Goal: Task Accomplishment & Management: Manage account settings

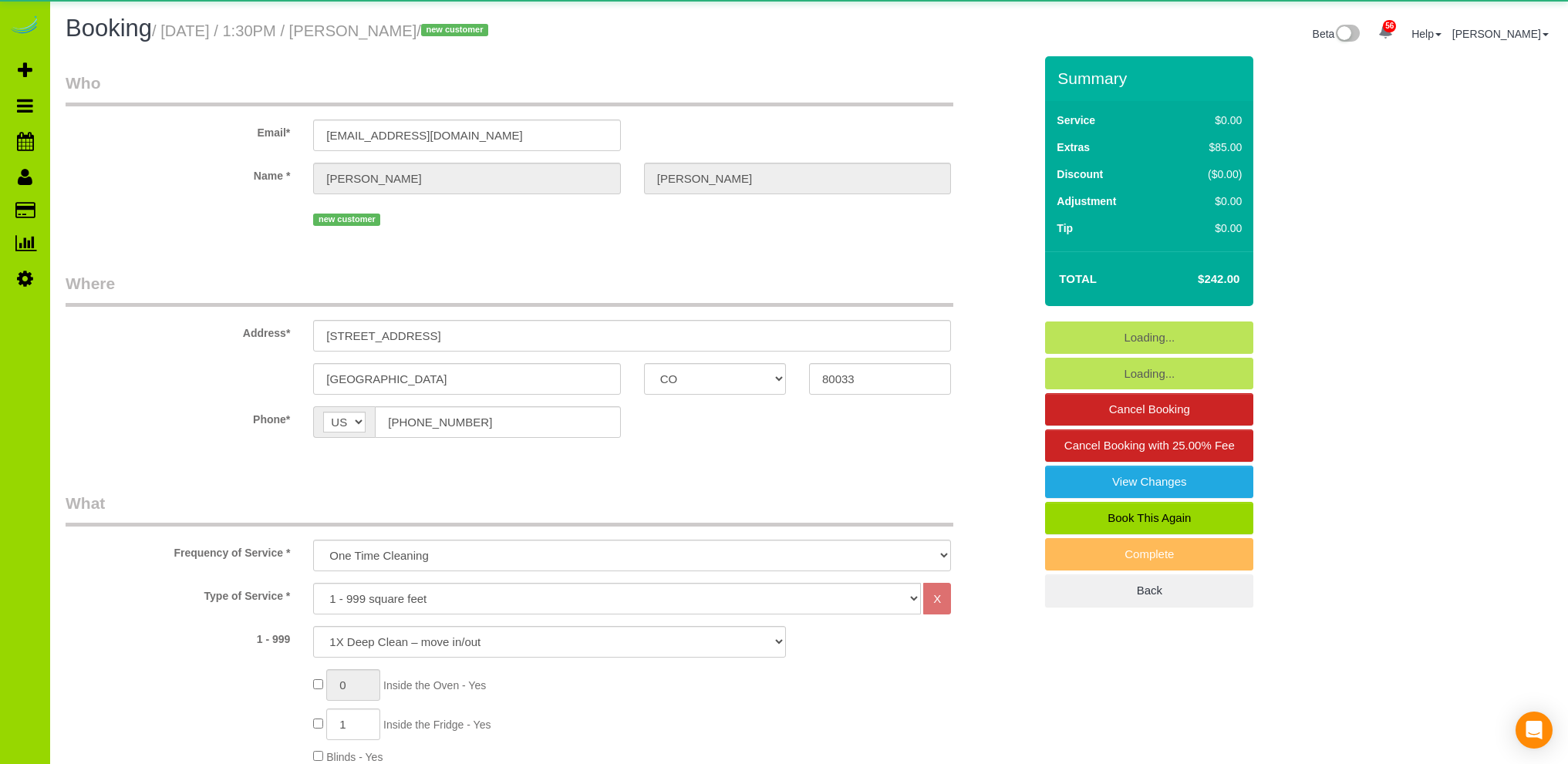
select select "CO"
select select "spot1"
select select "number:3"
select select "number:11"
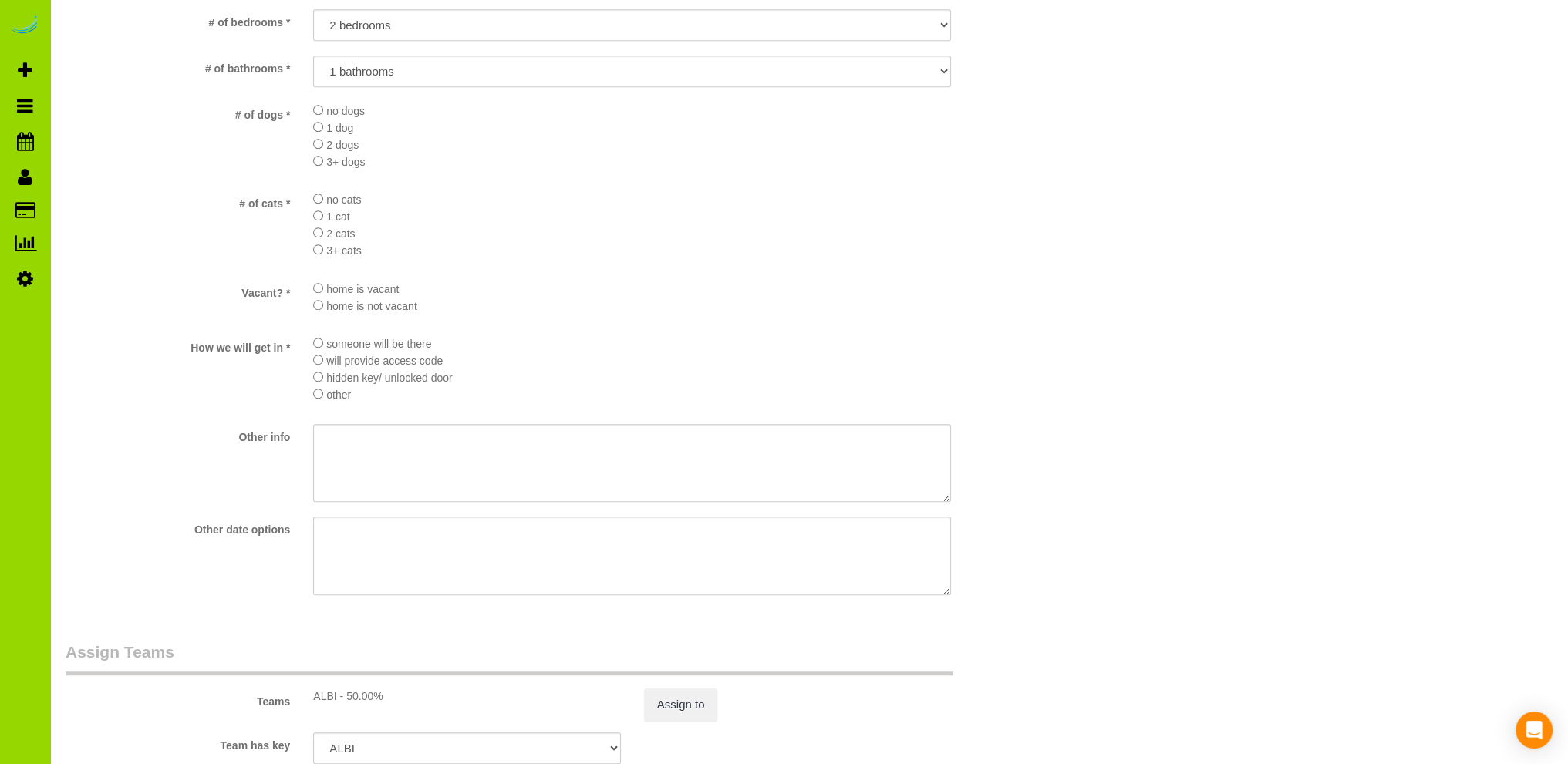
scroll to position [2005, 0]
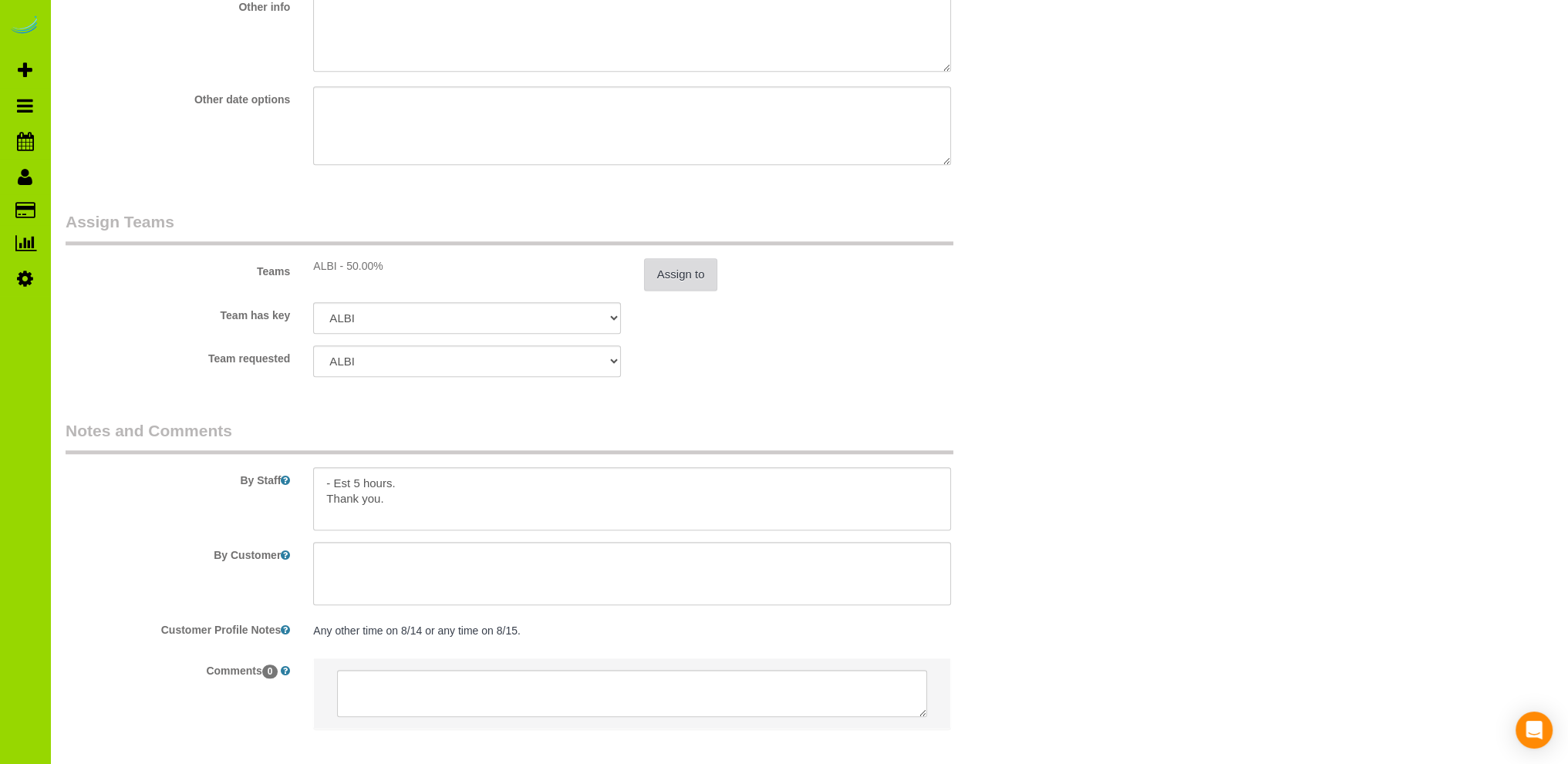
click at [692, 279] on button "Assign to" at bounding box center [681, 275] width 74 height 32
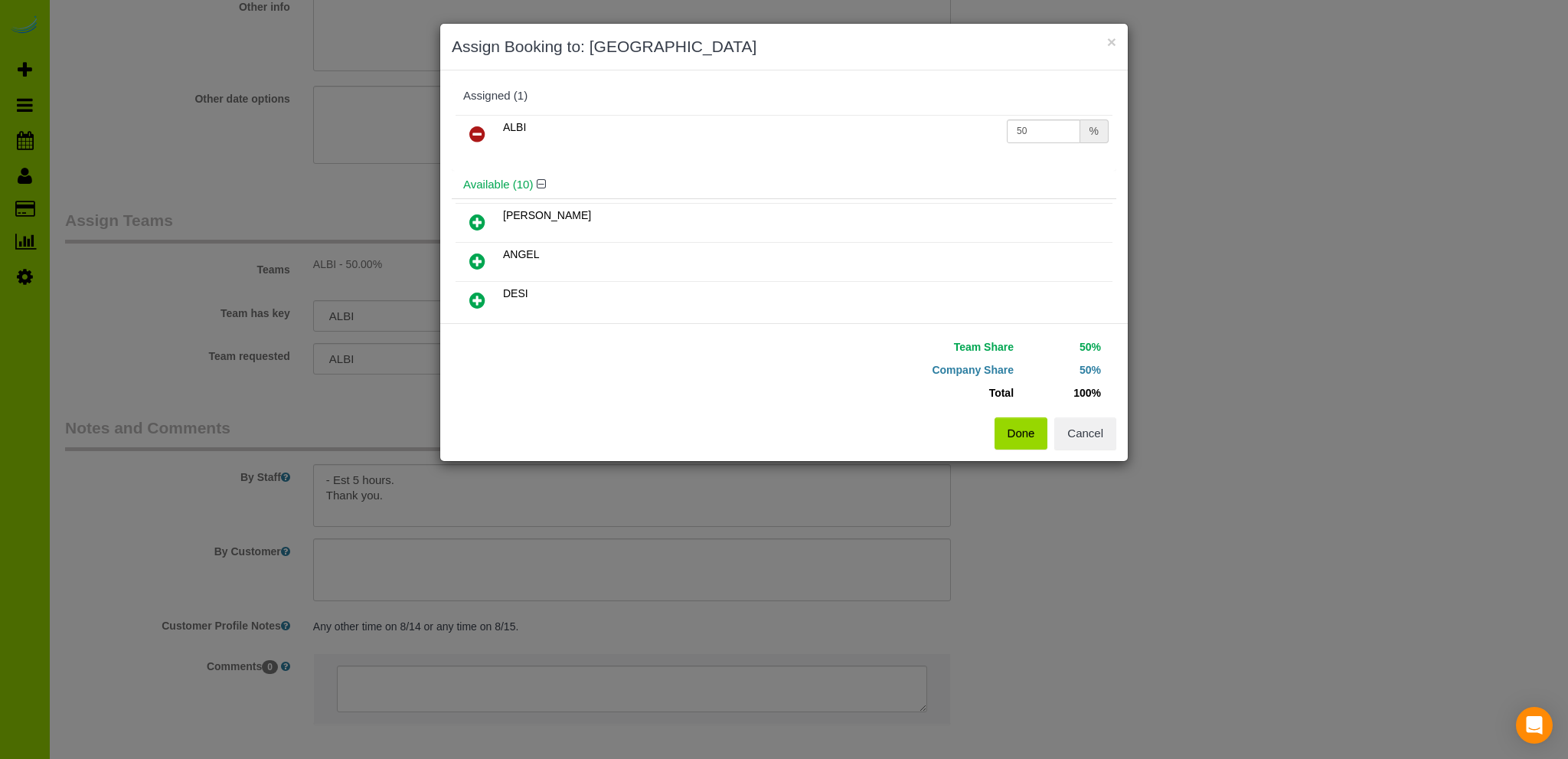
click at [482, 131] on icon at bounding box center [477, 134] width 16 height 19
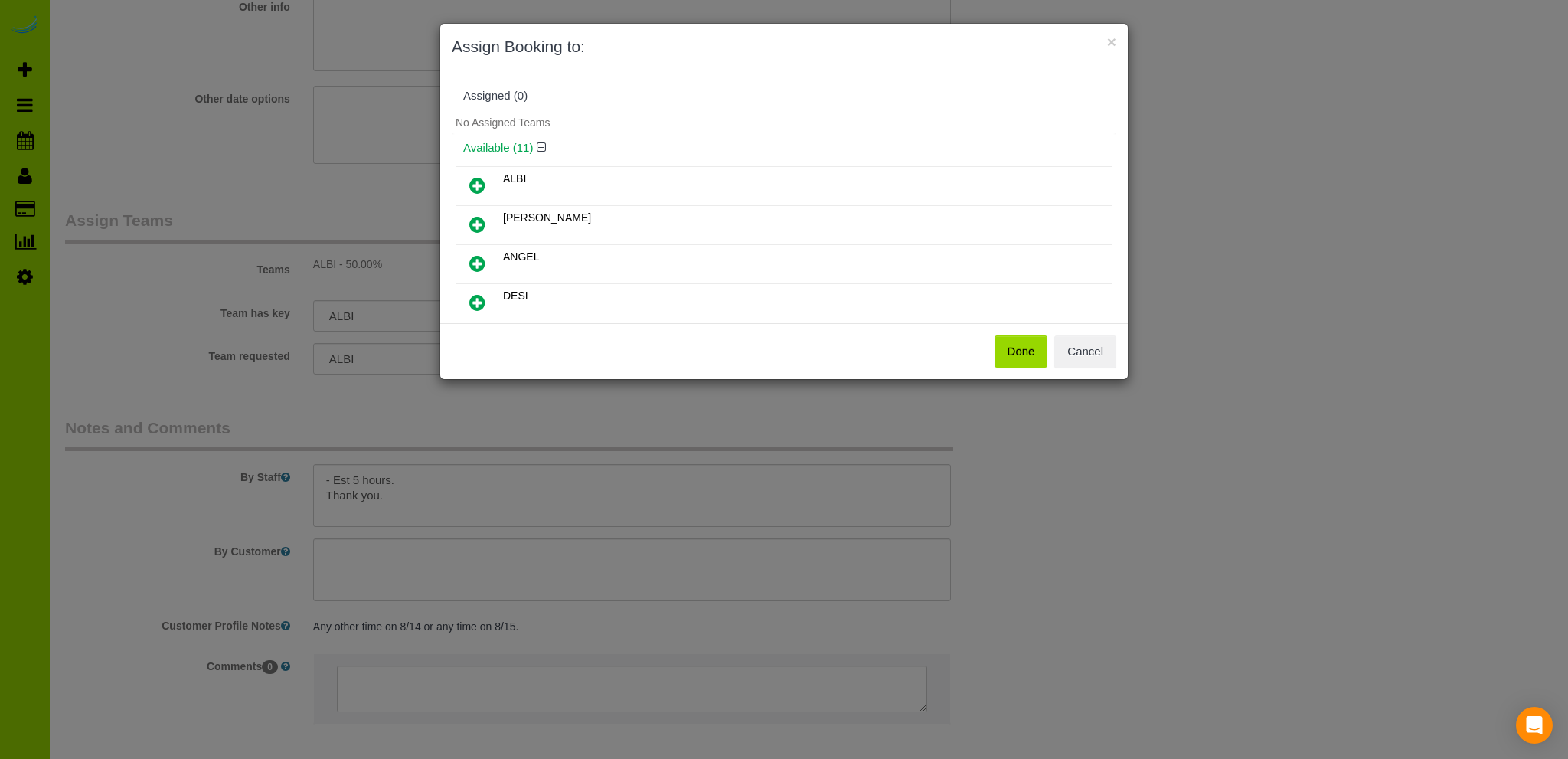
click at [477, 258] on icon at bounding box center [477, 263] width 16 height 19
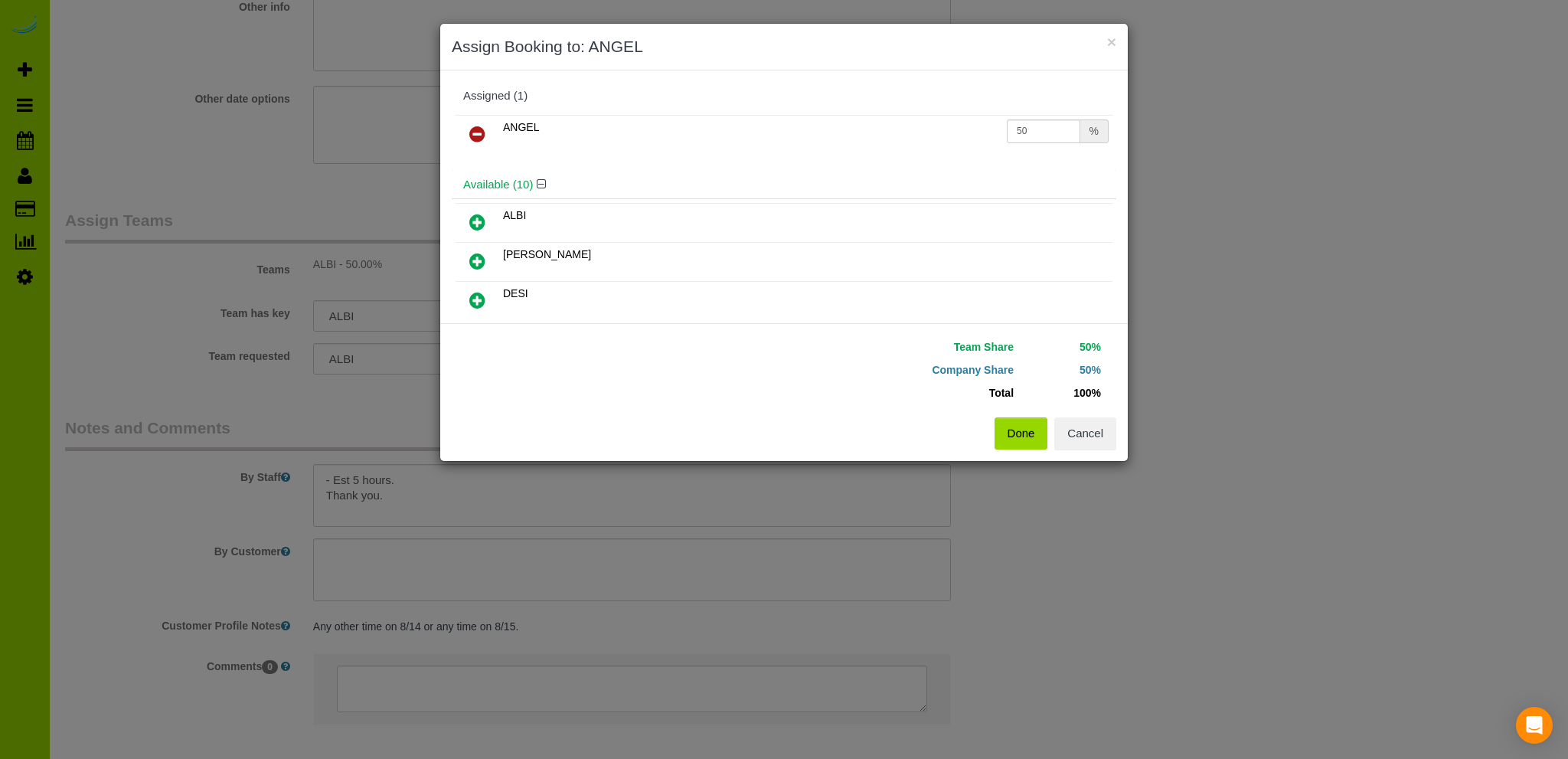
click at [1013, 428] on button "Done" at bounding box center [1020, 434] width 53 height 32
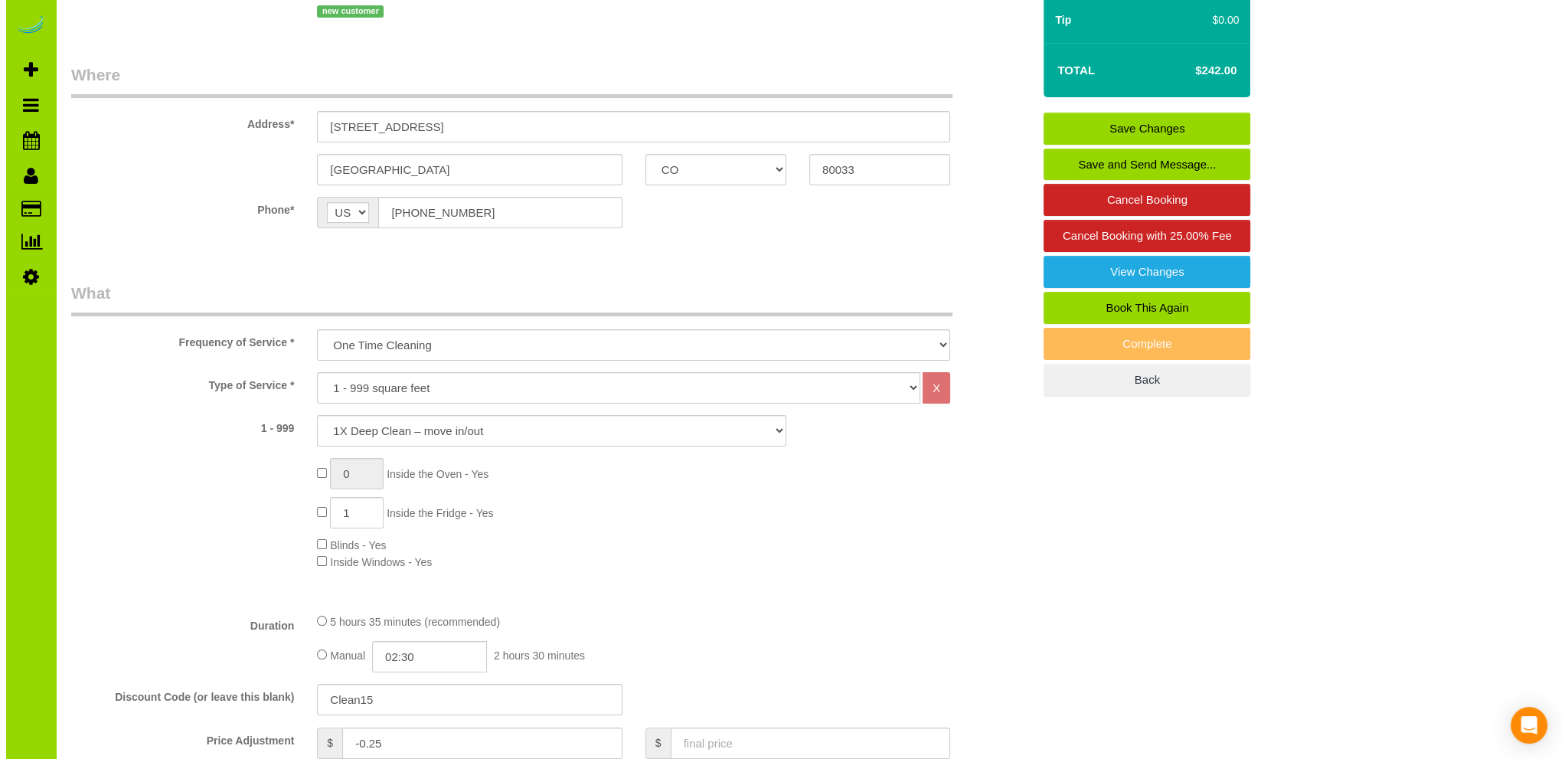
scroll to position [0, 0]
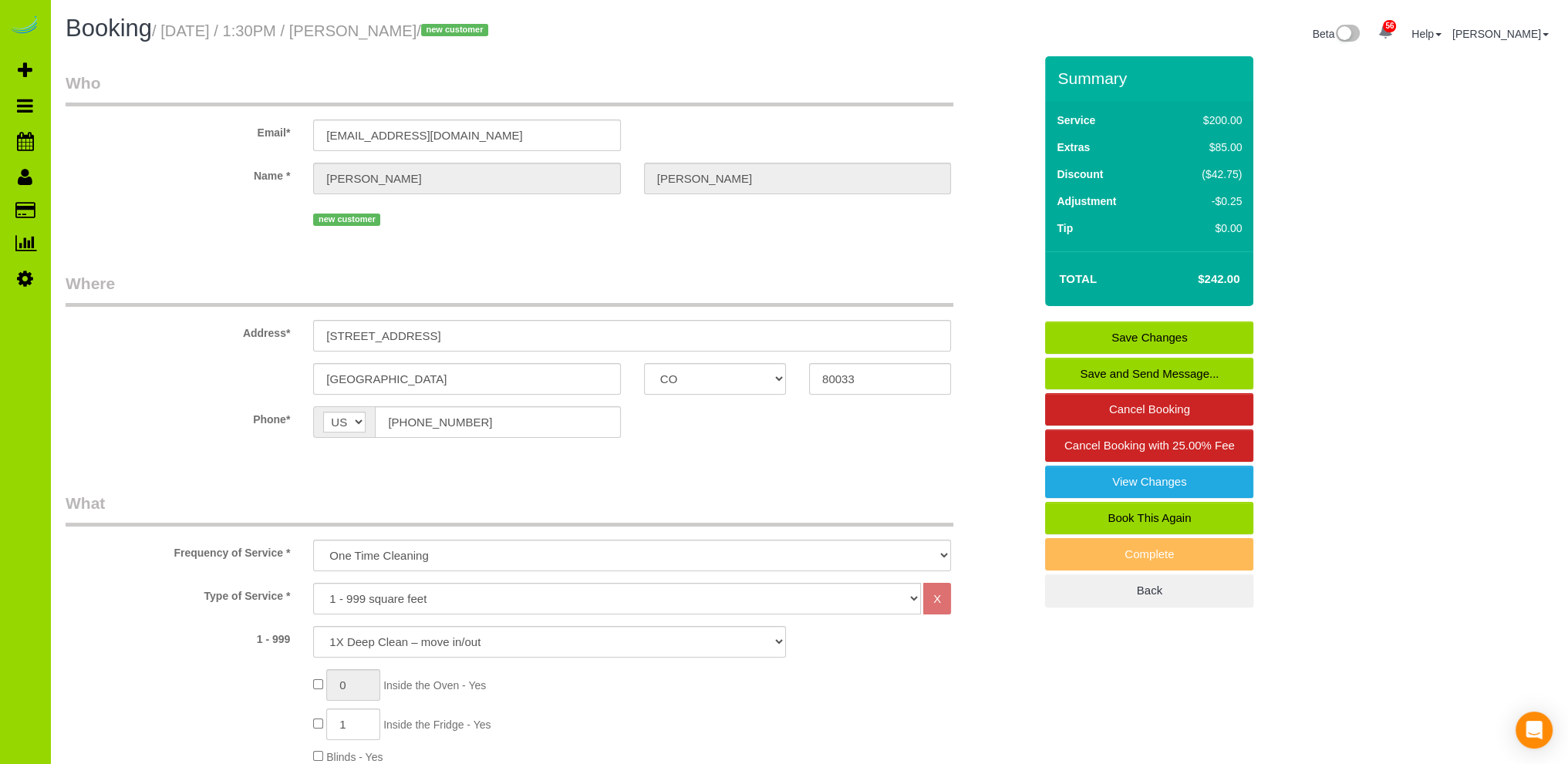
click at [1179, 325] on link "Save Changes" at bounding box center [1149, 338] width 208 height 32
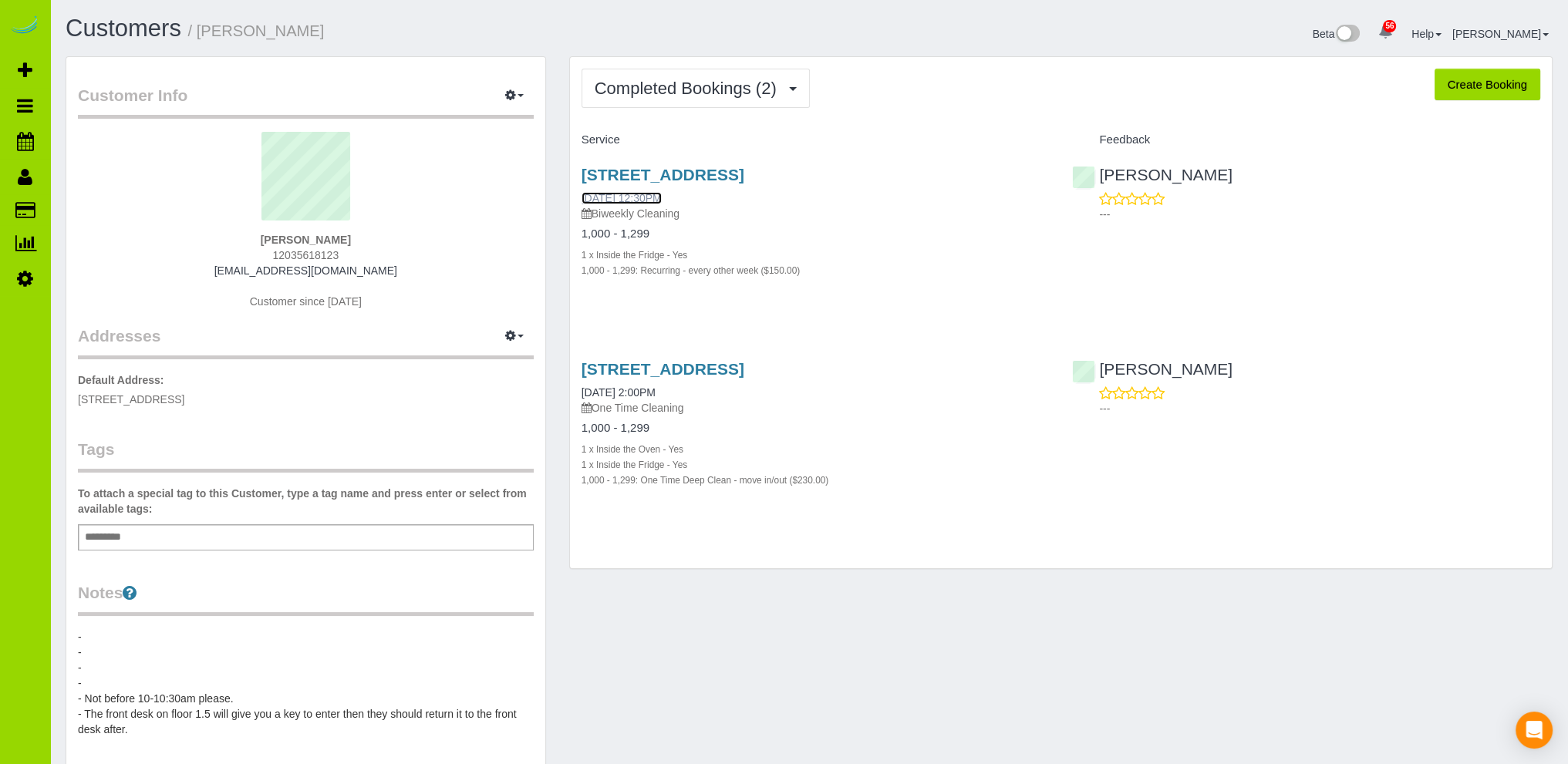
click at [662, 194] on link "03/22/2024 12:30PM" at bounding box center [622, 198] width 80 height 12
click at [639, 387] on link "02/01/2024 2:00PM" at bounding box center [618, 392] width 74 height 12
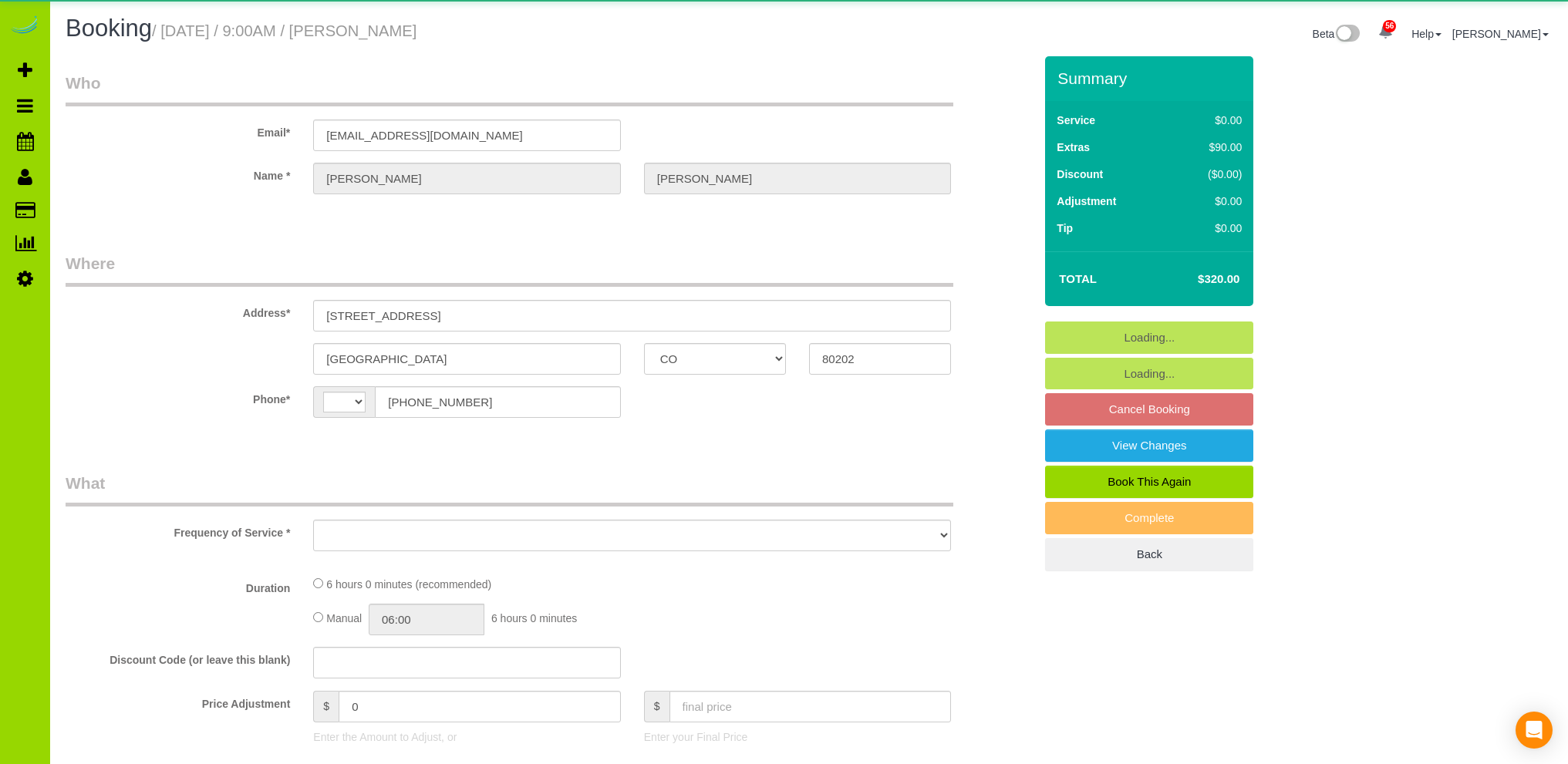
select select "CO"
select select "string:fspay-d081d6dc-a604-4458-bed4-79d0bc006224"
select select "spot1"
select select "number:3"
select select "number:13"
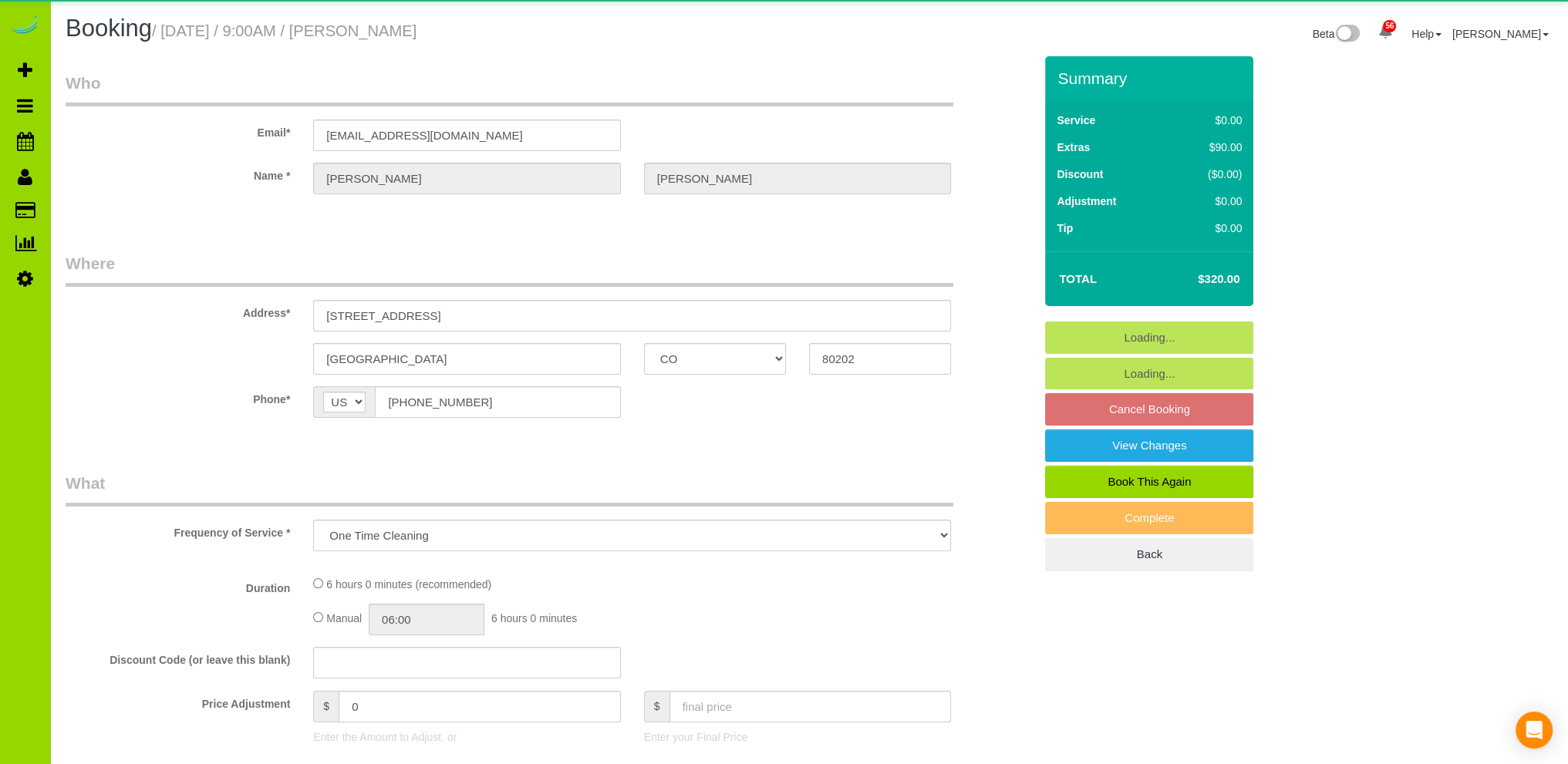
select select "string:US"
select select "object:1153"
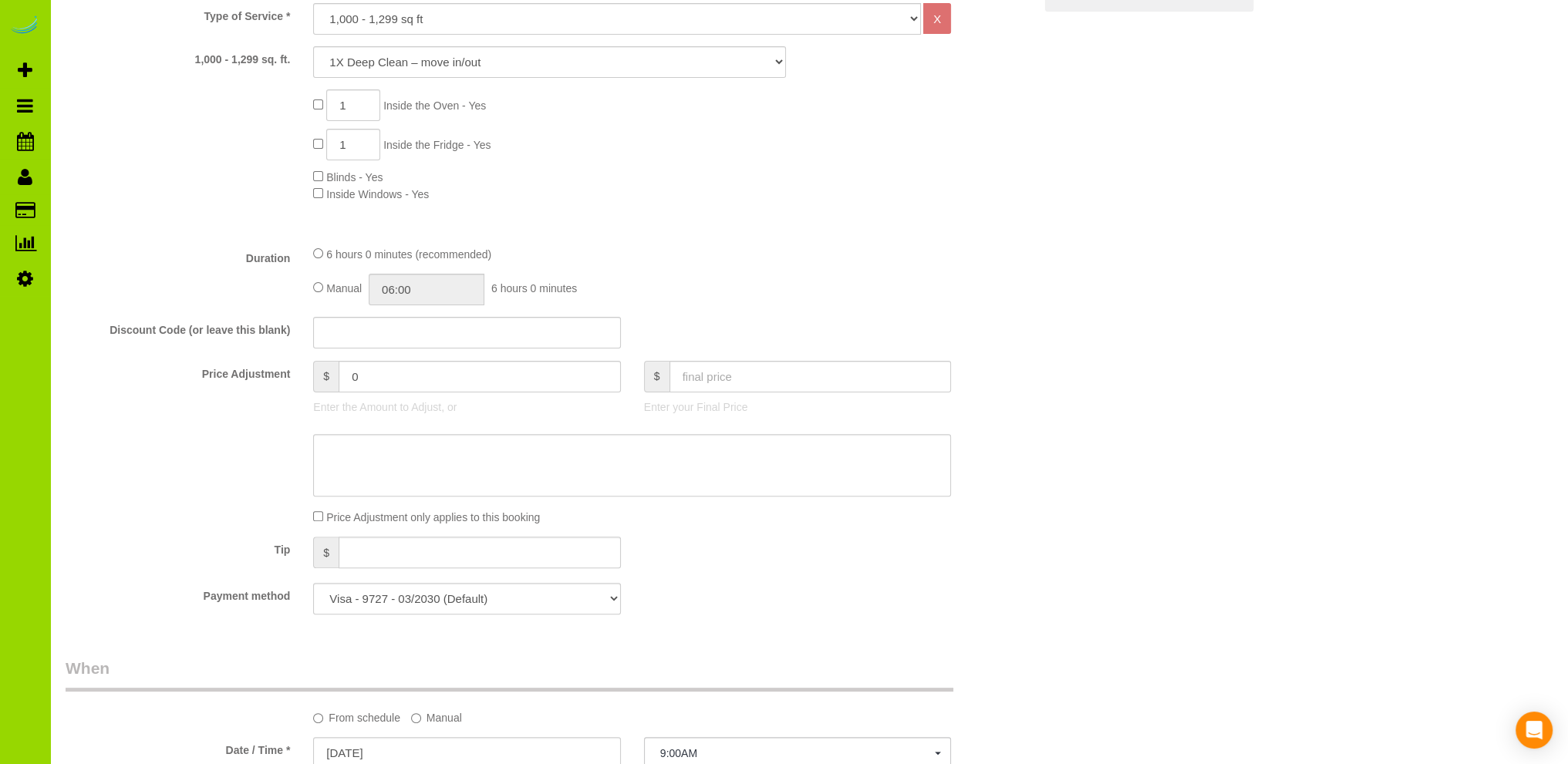
scroll to position [925, 0]
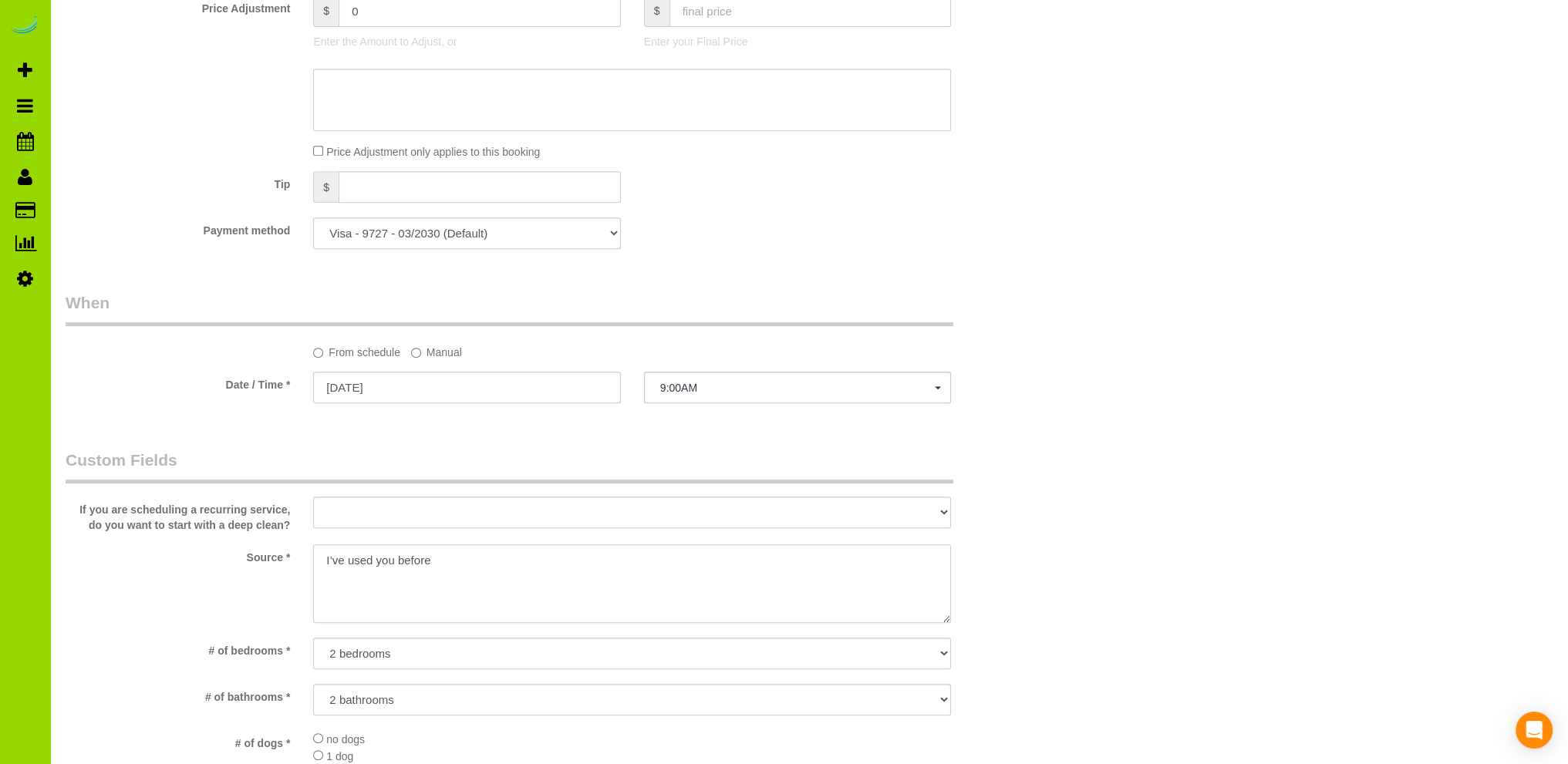
drag, startPoint x: 466, startPoint y: 561, endPoint x: 314, endPoint y: 573, distance: 152.5
click at [304, 576] on div at bounding box center [632, 585] width 661 height 82
type textarea "P"
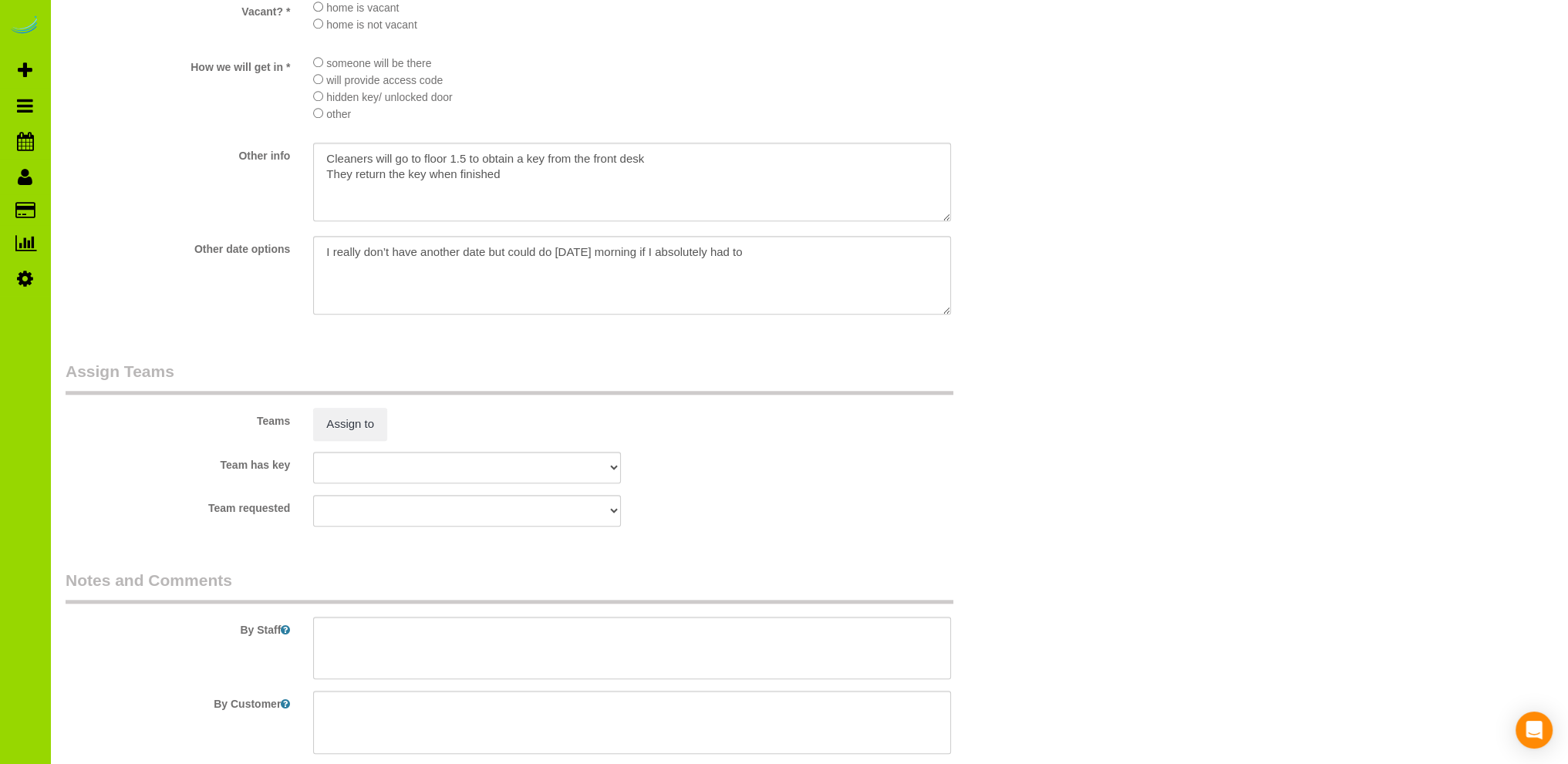
scroll to position [1835, 0]
type textarea "Online booking. Prev client."
click at [392, 633] on textarea at bounding box center [632, 648] width 638 height 63
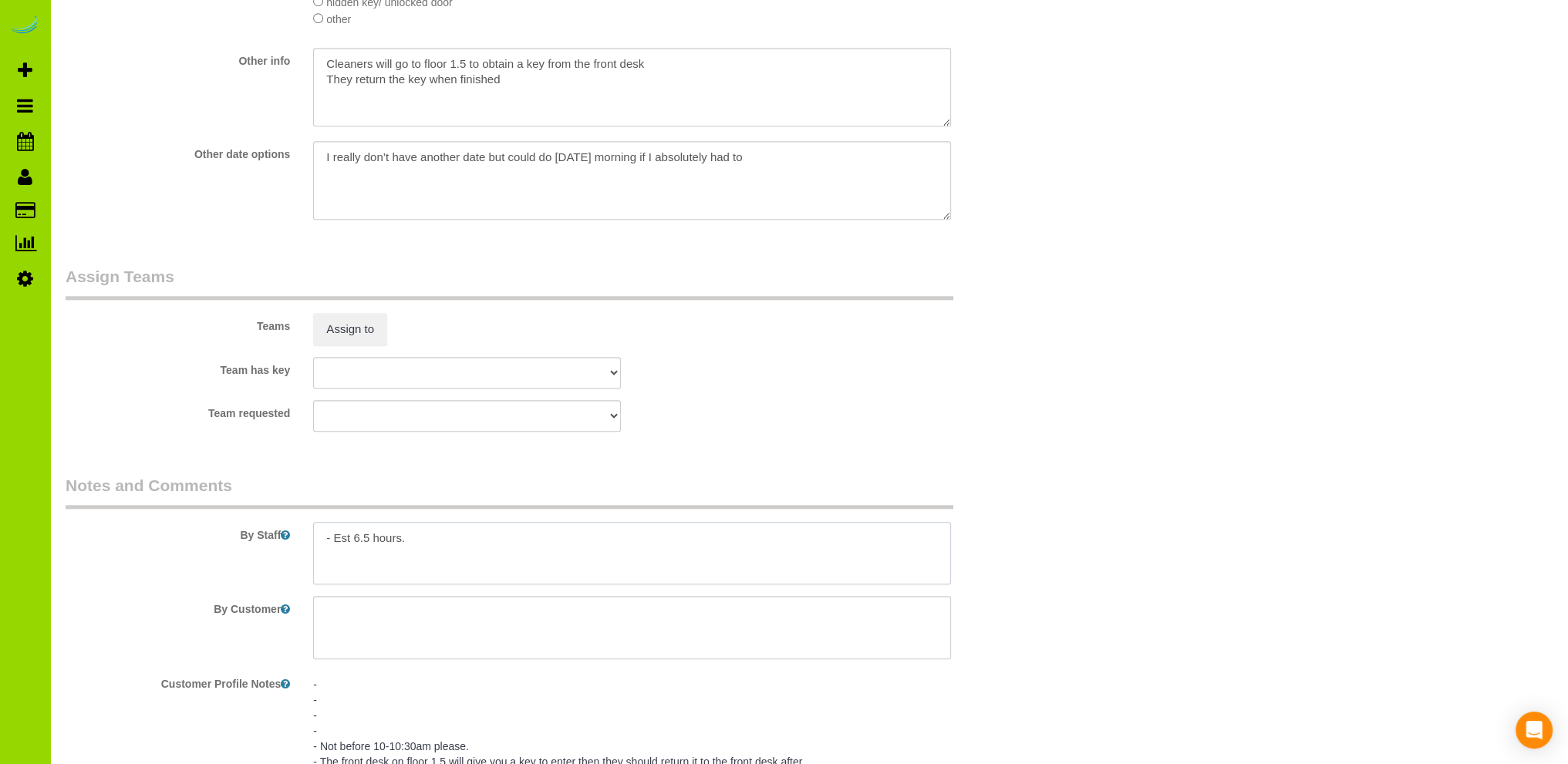
scroll to position [1681, 0]
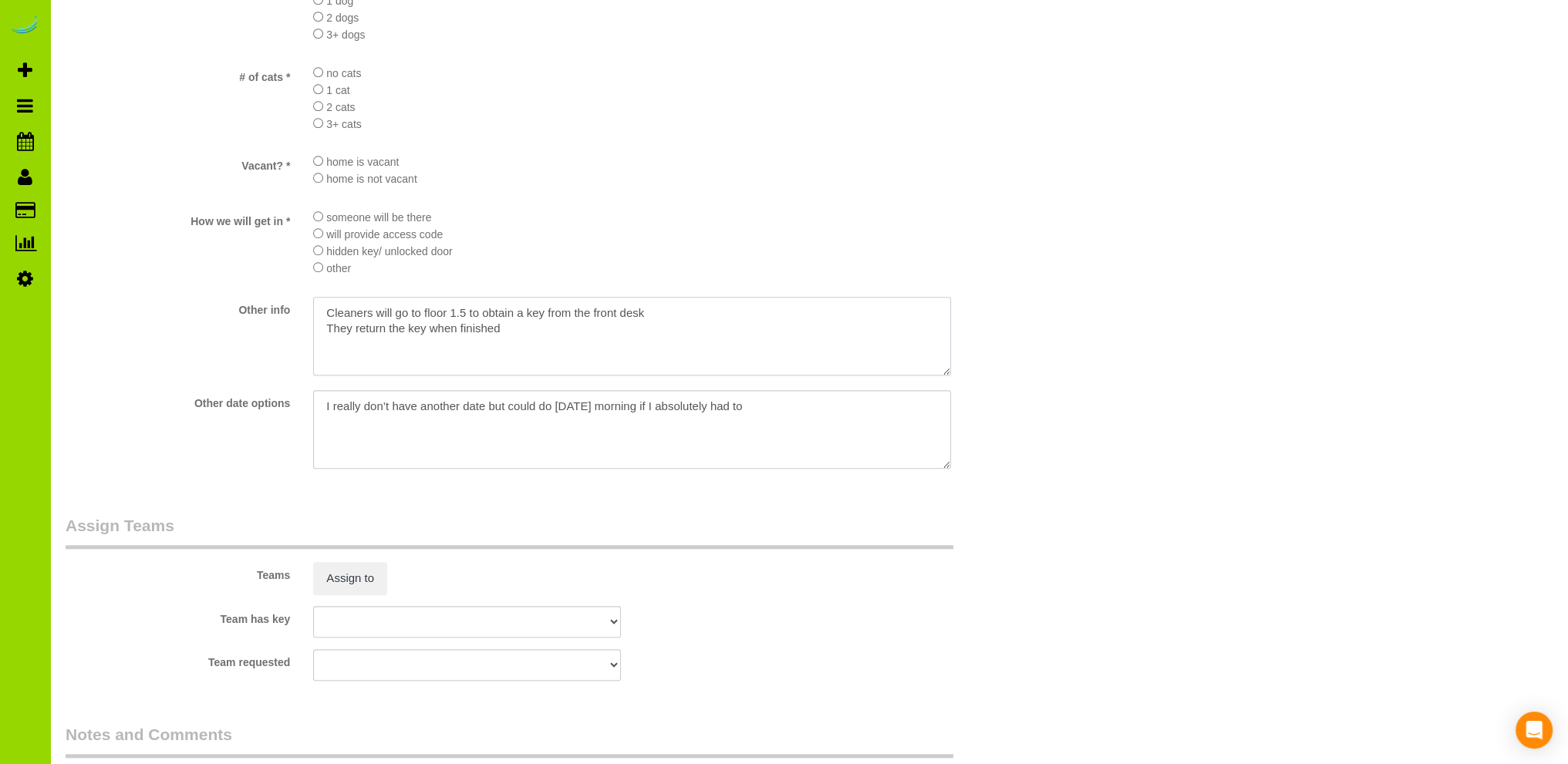
drag, startPoint x: 551, startPoint y: 334, endPoint x: 287, endPoint y: 319, distance: 264.4
click at [287, 319] on div "Other info" at bounding box center [549, 338] width 991 height 82
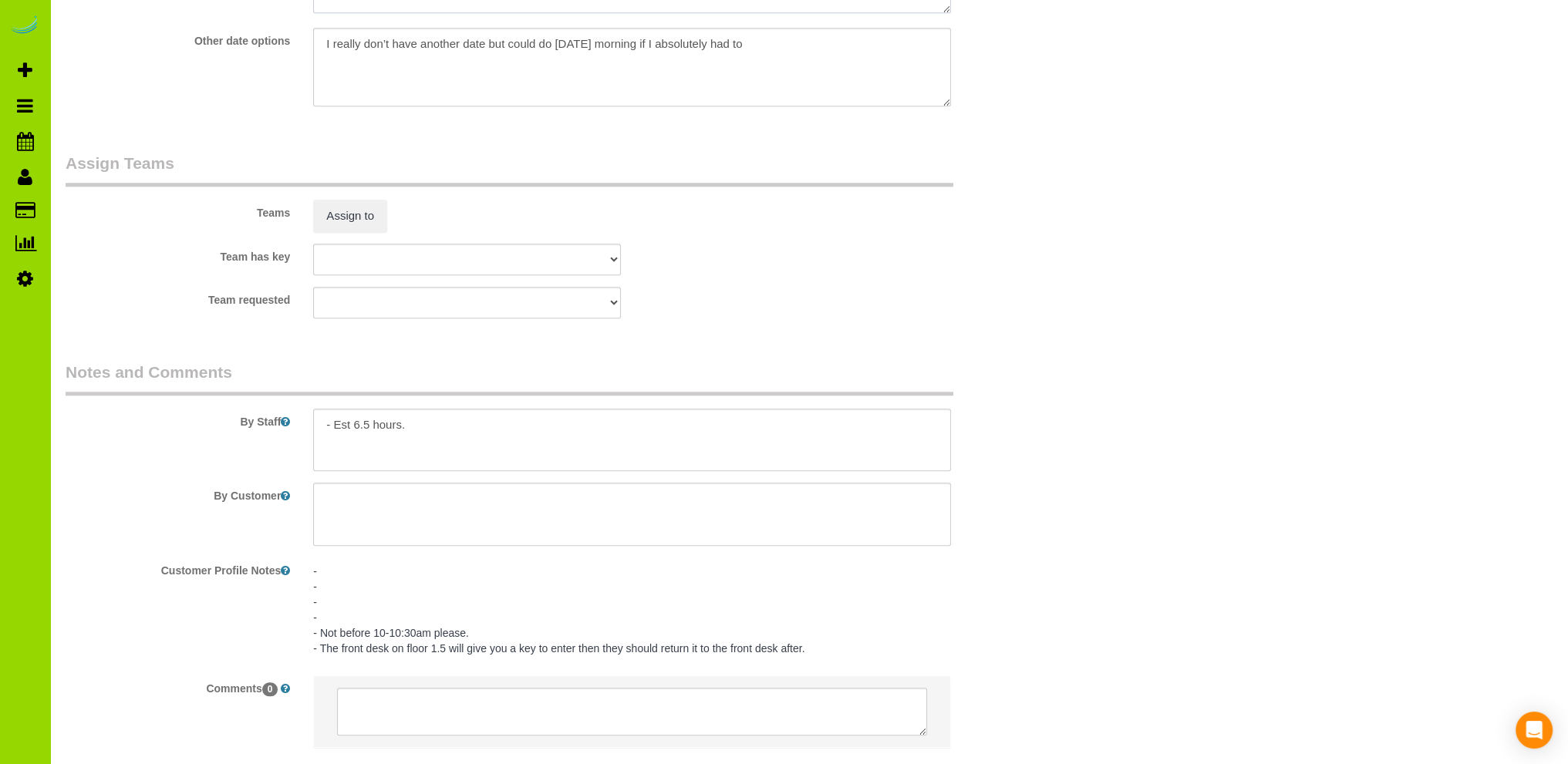
scroll to position [2143, 0]
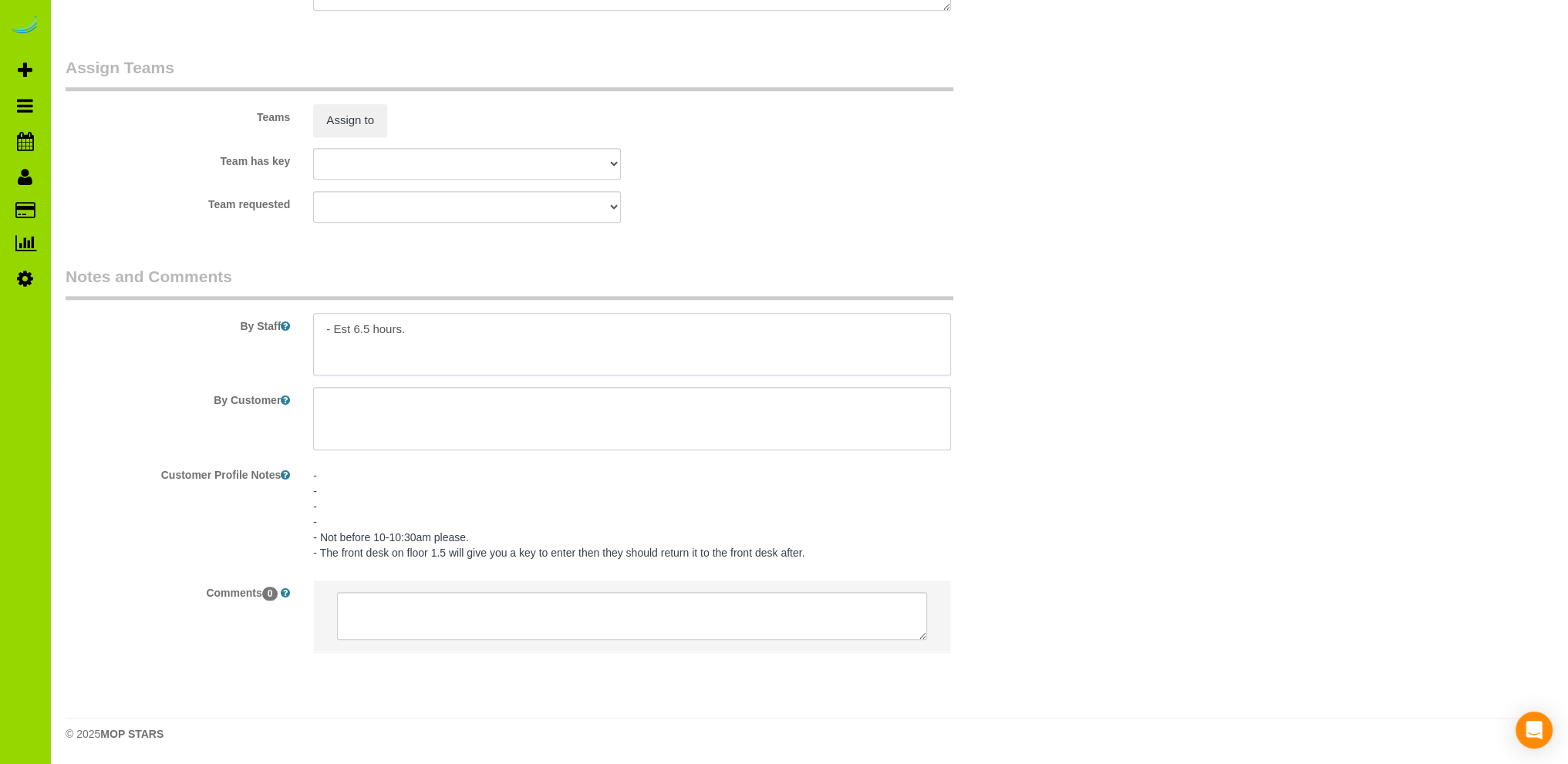
click at [336, 344] on textarea at bounding box center [632, 344] width 638 height 63
click at [429, 327] on textarea at bounding box center [632, 344] width 638 height 63
paste textarea "Cleaners will go to floor 1.5 to obtain a key from the front desk They return t…"
click at [410, 347] on textarea at bounding box center [632, 344] width 638 height 63
click at [357, 358] on textarea at bounding box center [632, 344] width 638 height 63
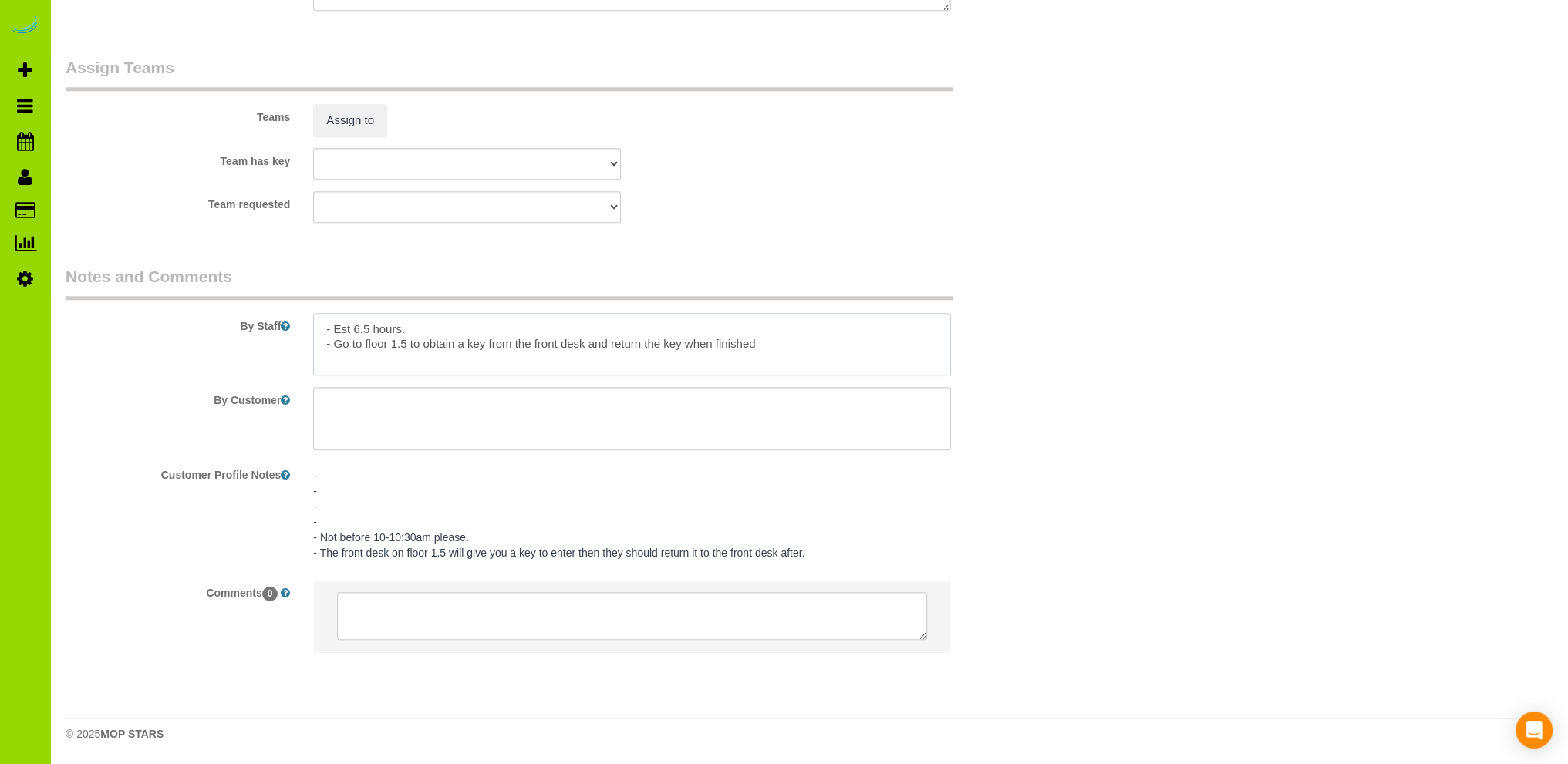
click at [765, 341] on textarea at bounding box center [632, 344] width 638 height 63
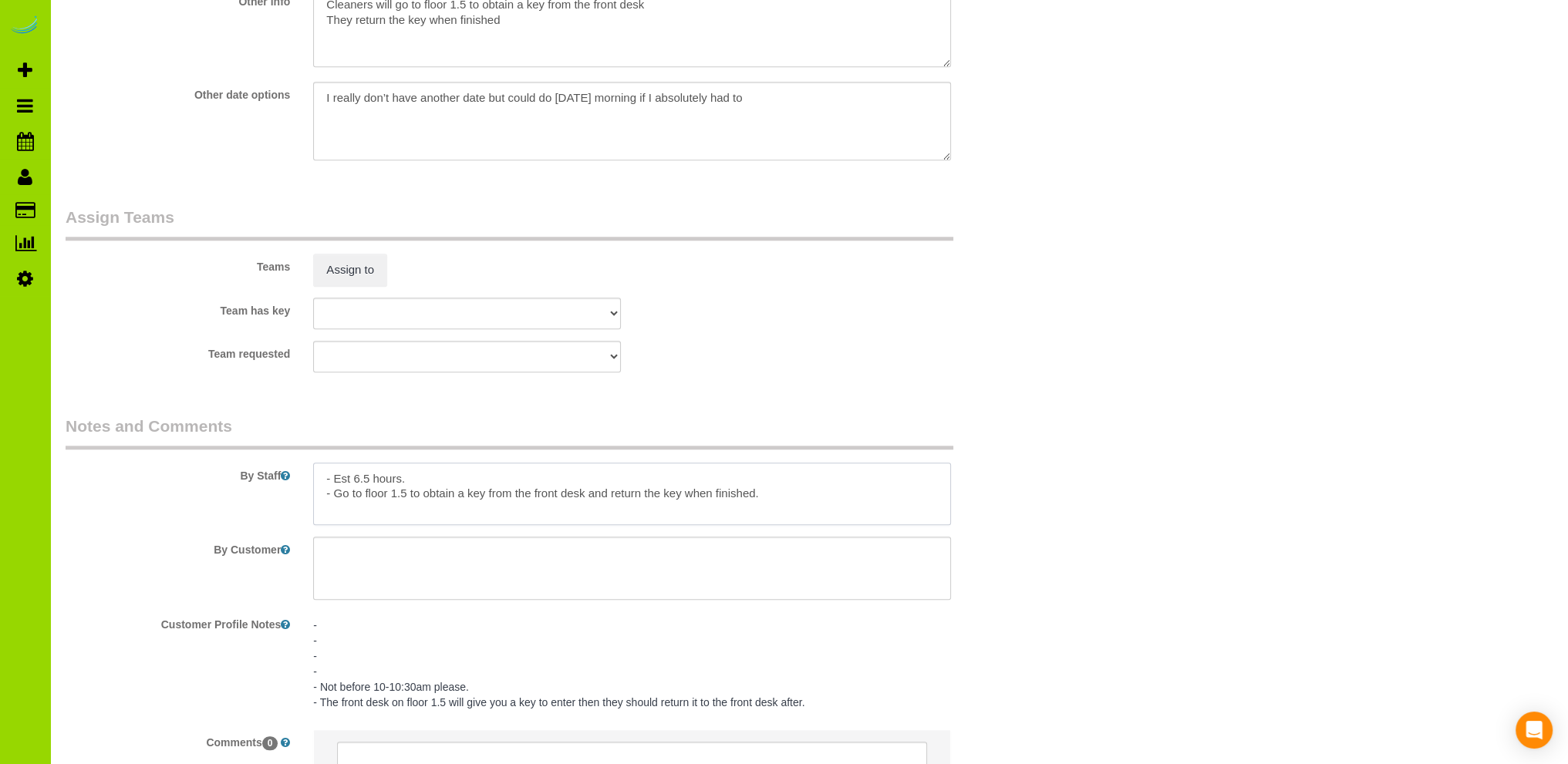
scroll to position [1526, 0]
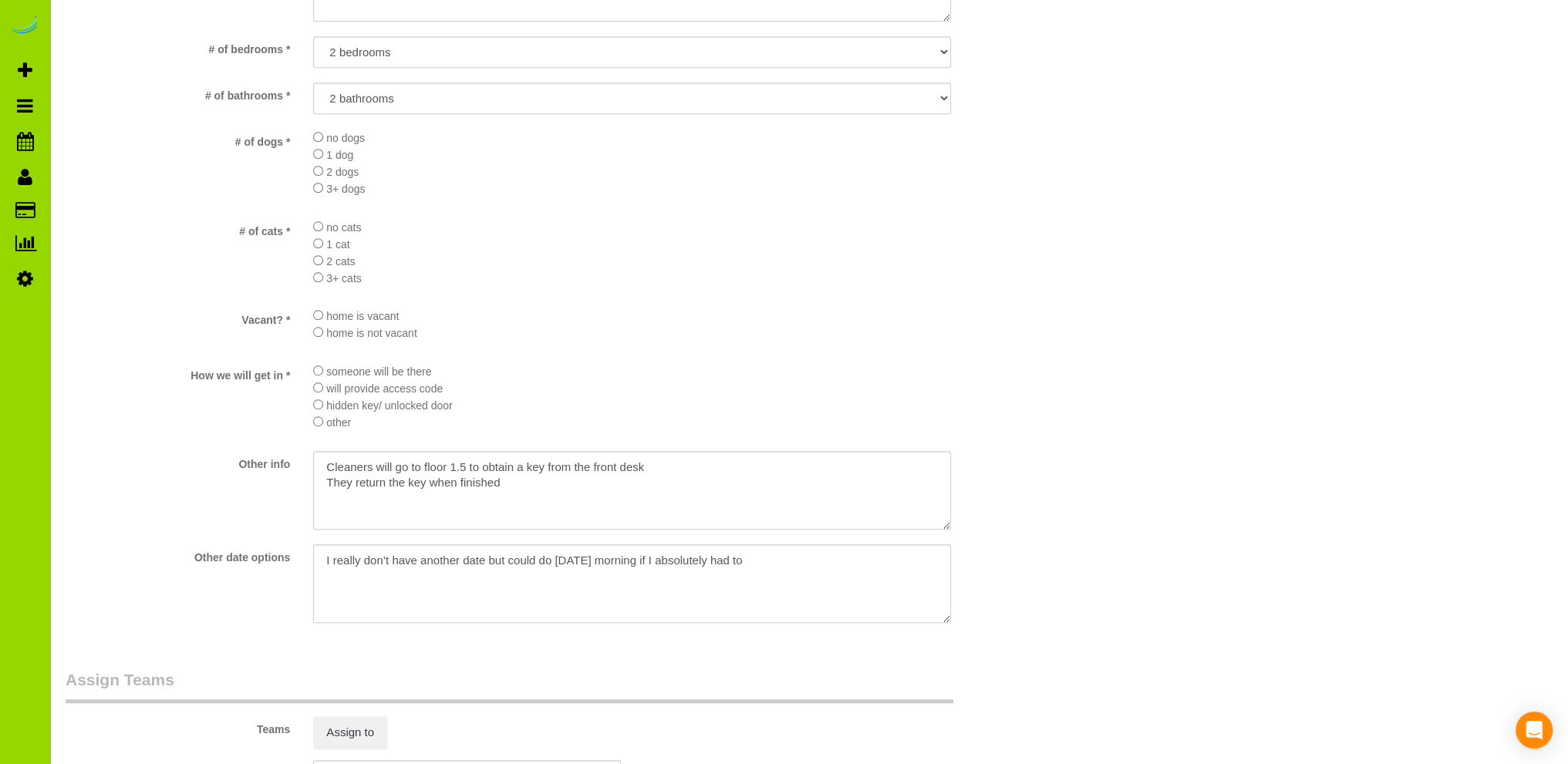
type textarea "- Est 6.5 hours. - Go to floor 1.5 to obtain a key from the front desk and retu…"
drag, startPoint x: 762, startPoint y: 568, endPoint x: 240, endPoint y: 558, distance: 522.1
click at [240, 558] on div "Other date options" at bounding box center [549, 585] width 991 height 82
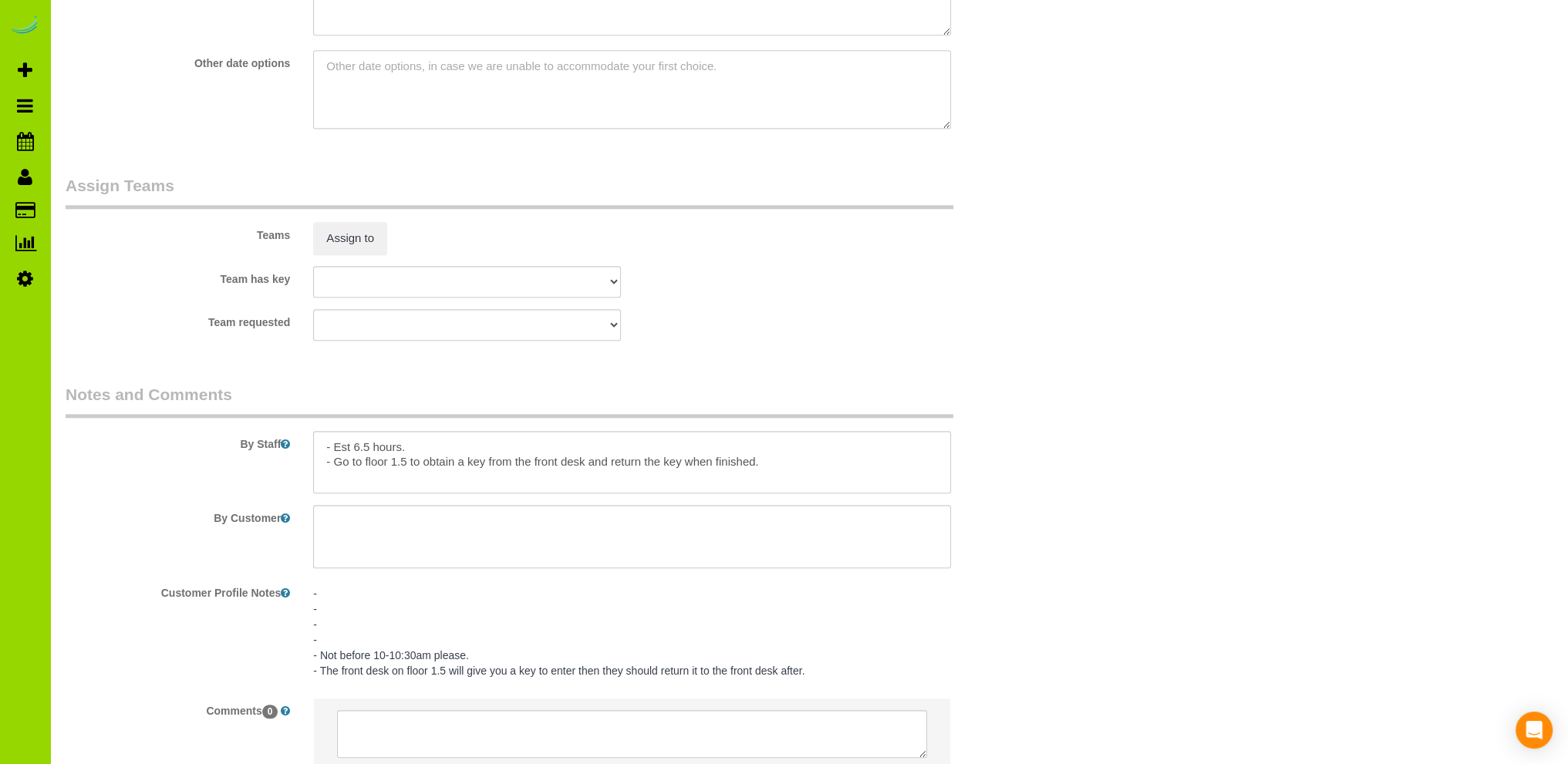
scroll to position [2143, 0]
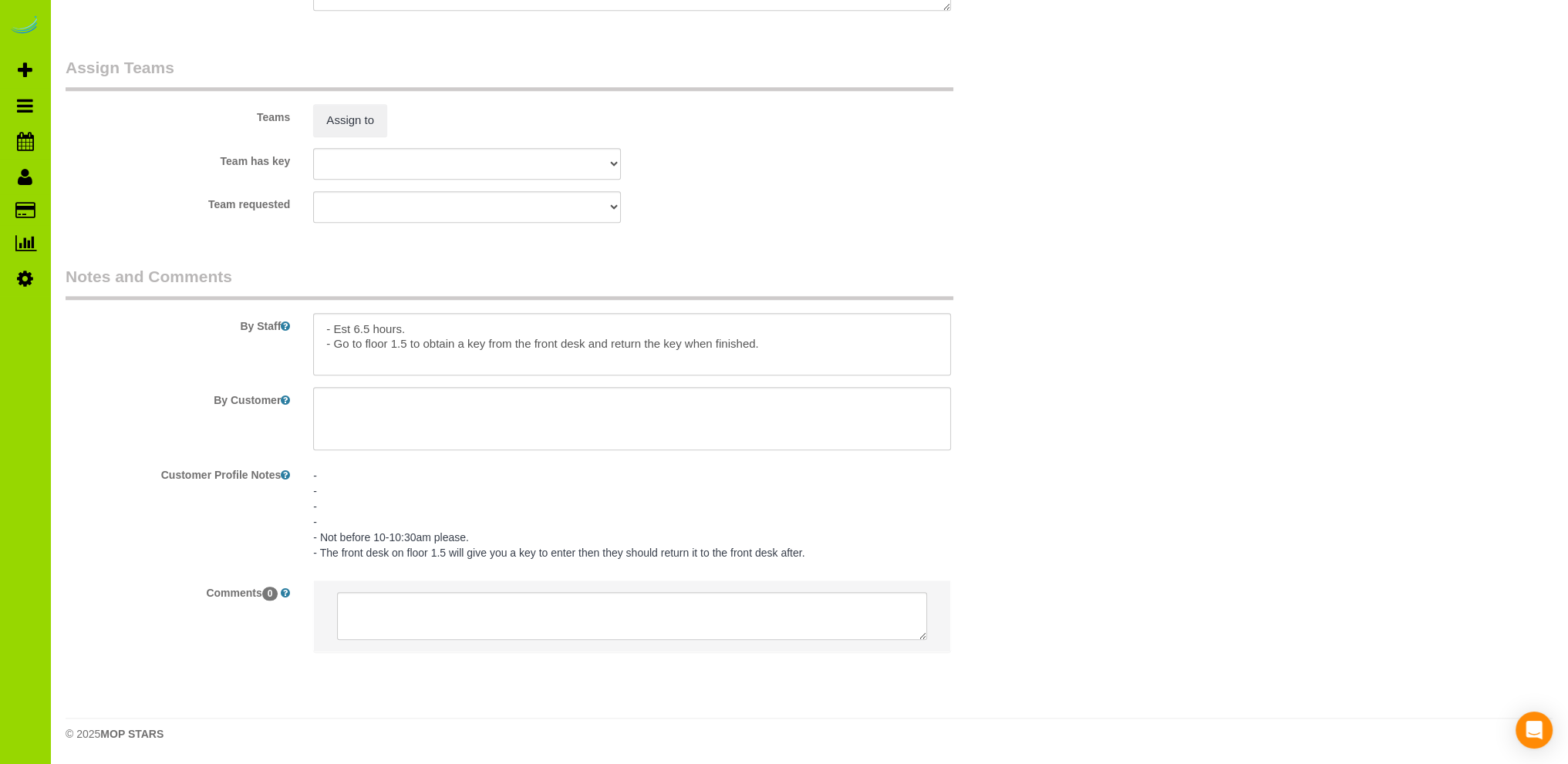
click at [337, 523] on pre "- - - - - Not before 10-10:30am please. - The front desk on floor 1.5 will give…" at bounding box center [632, 514] width 638 height 92
click at [347, 526] on textarea "- - - - - Not before 10-10:30am please. - The front desk on floor 1.5 will give…" at bounding box center [632, 542] width 638 height 171
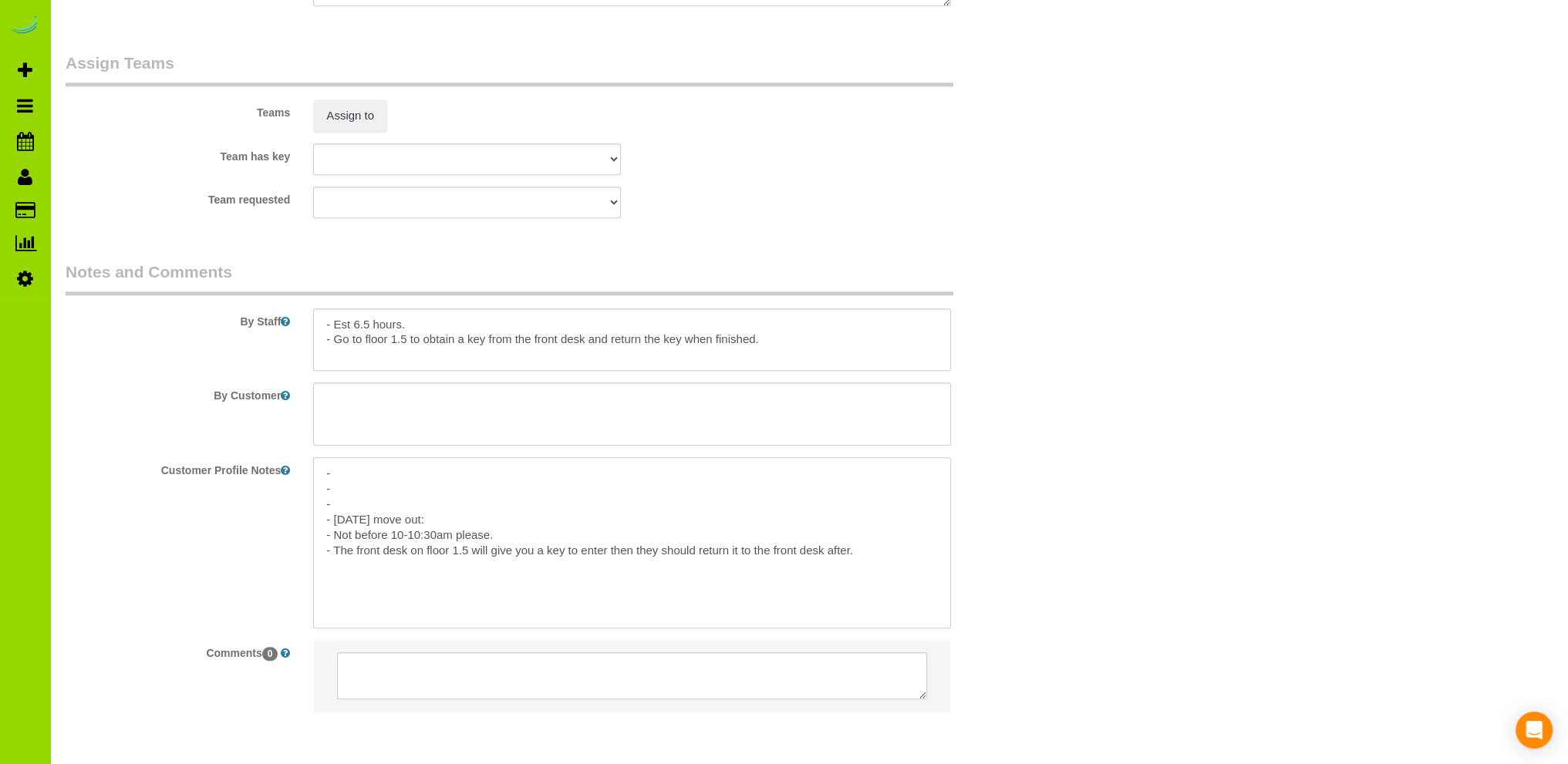
paste textarea "I really don’t have another date but could do Monday morning if I absolutely ha…"
type textarea "- - - - [DATE] move out: I really don’t have another date but could do [DATE] m…"
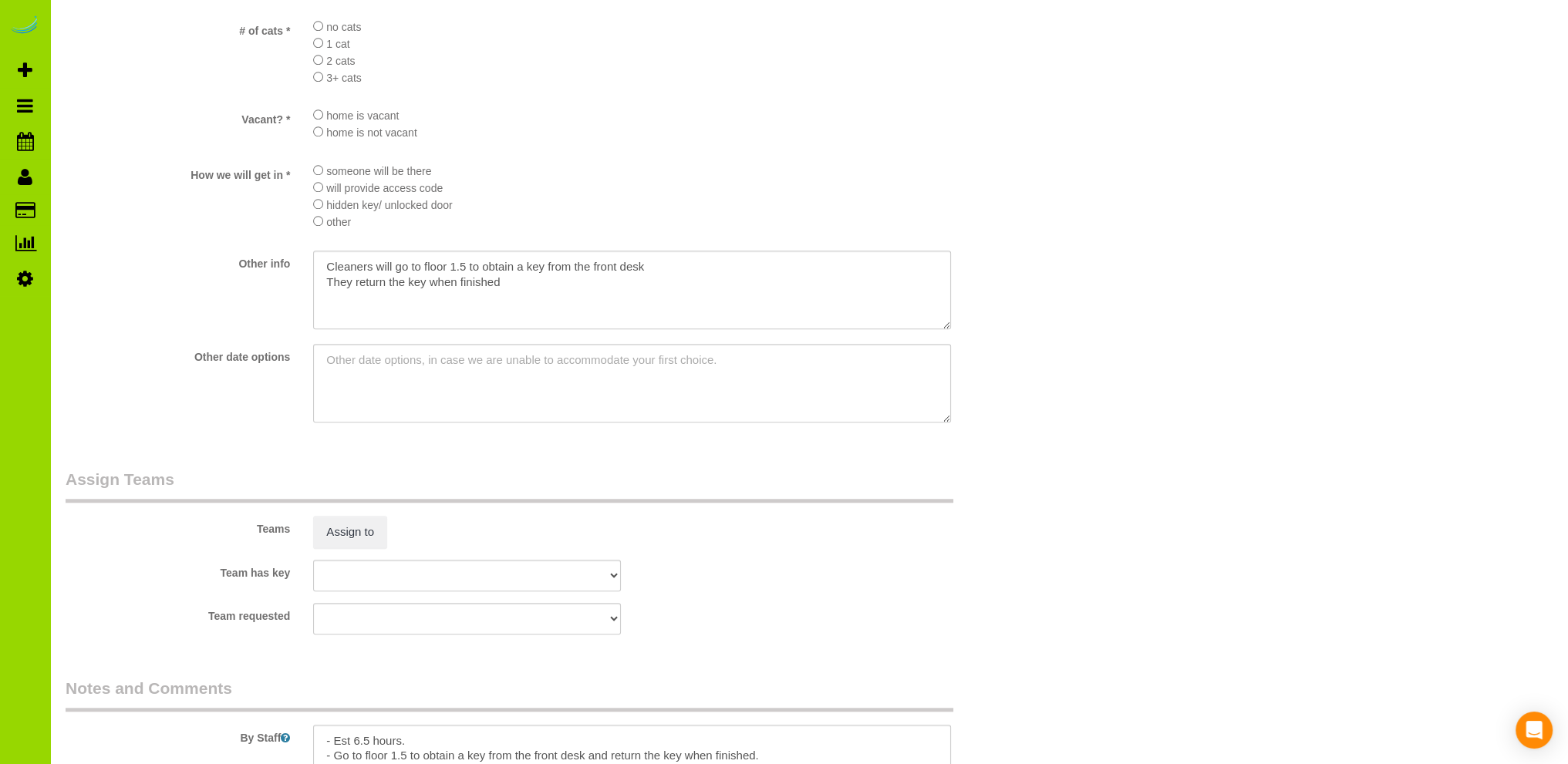
scroll to position [1681, 0]
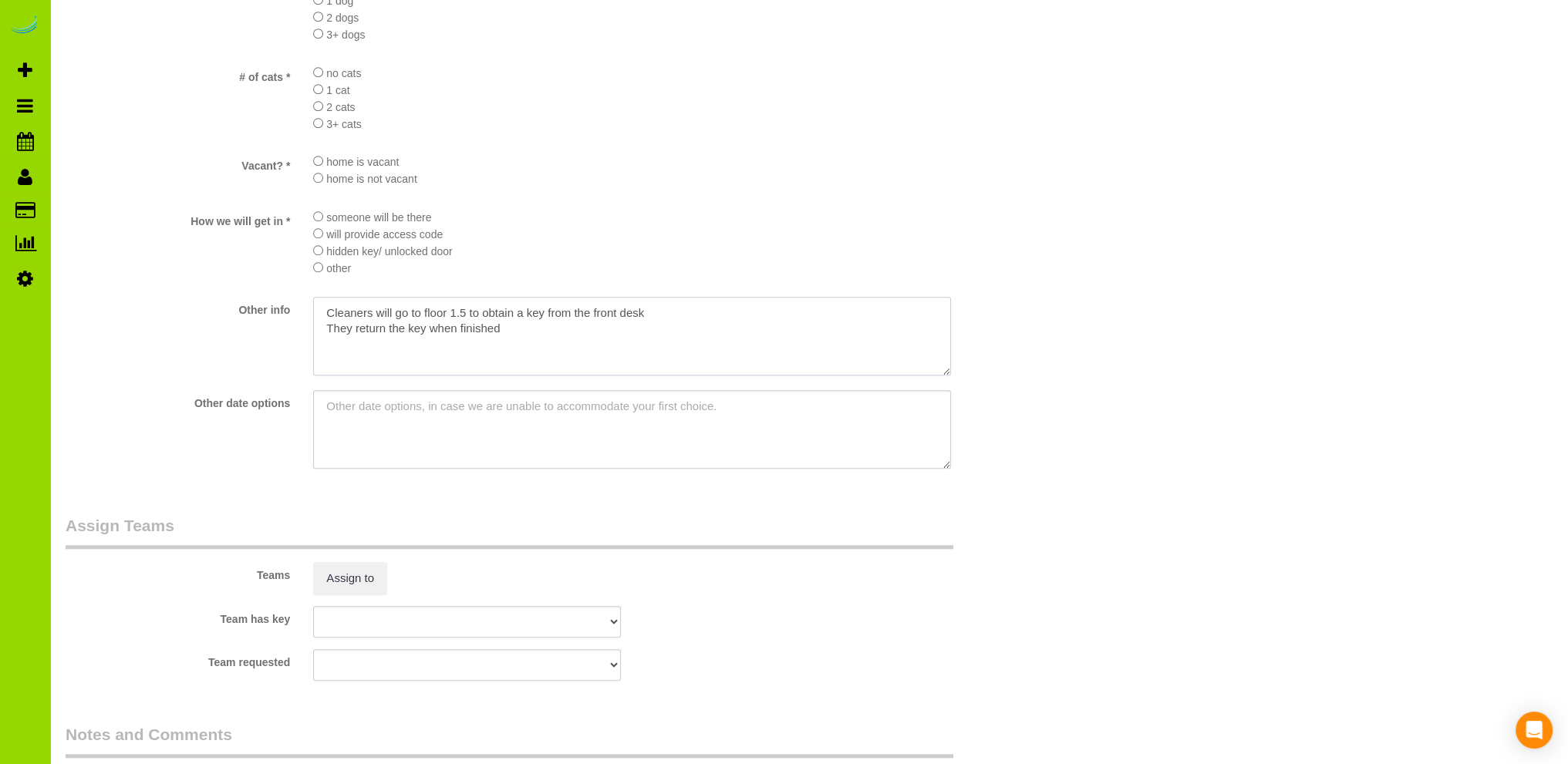
drag, startPoint x: 513, startPoint y: 331, endPoint x: 296, endPoint y: 324, distance: 217.1
click at [296, 324] on div "Other info" at bounding box center [549, 338] width 991 height 82
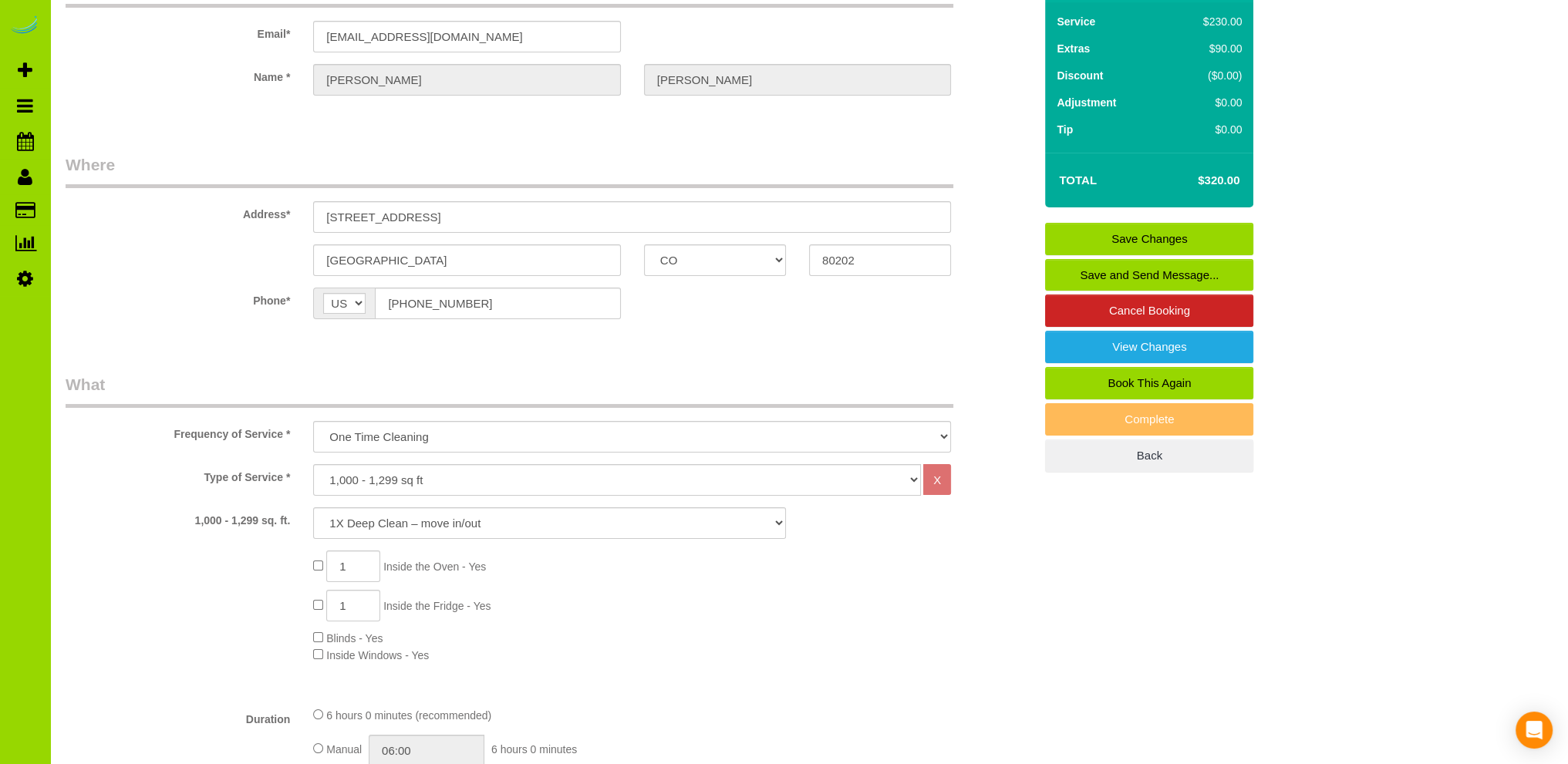
scroll to position [0, 0]
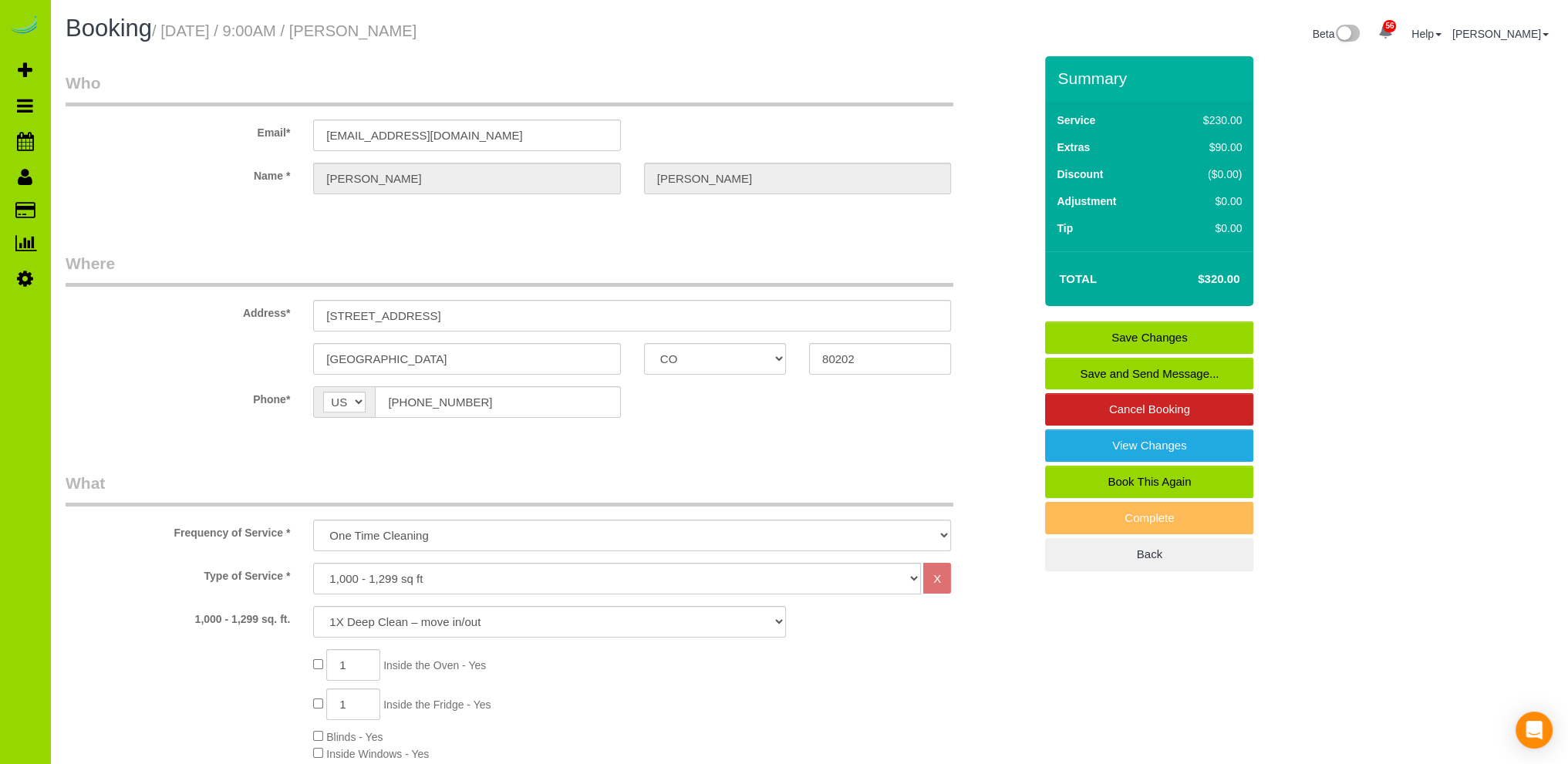
click at [1089, 322] on link "Save Changes" at bounding box center [1149, 338] width 208 height 32
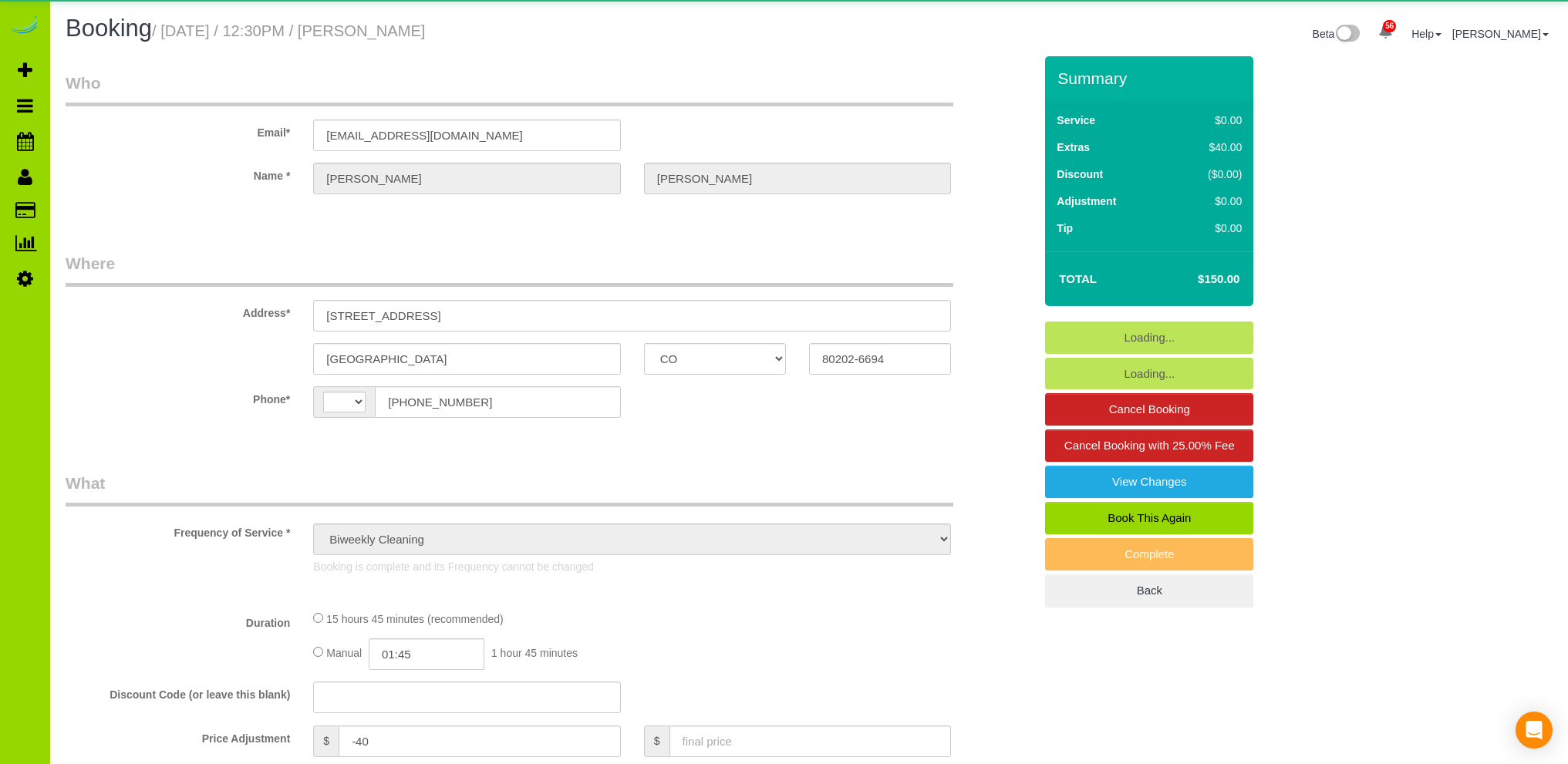
select select "CO"
select select "number:3"
select select "number:13"
select select "object:1246"
select select "string:US"
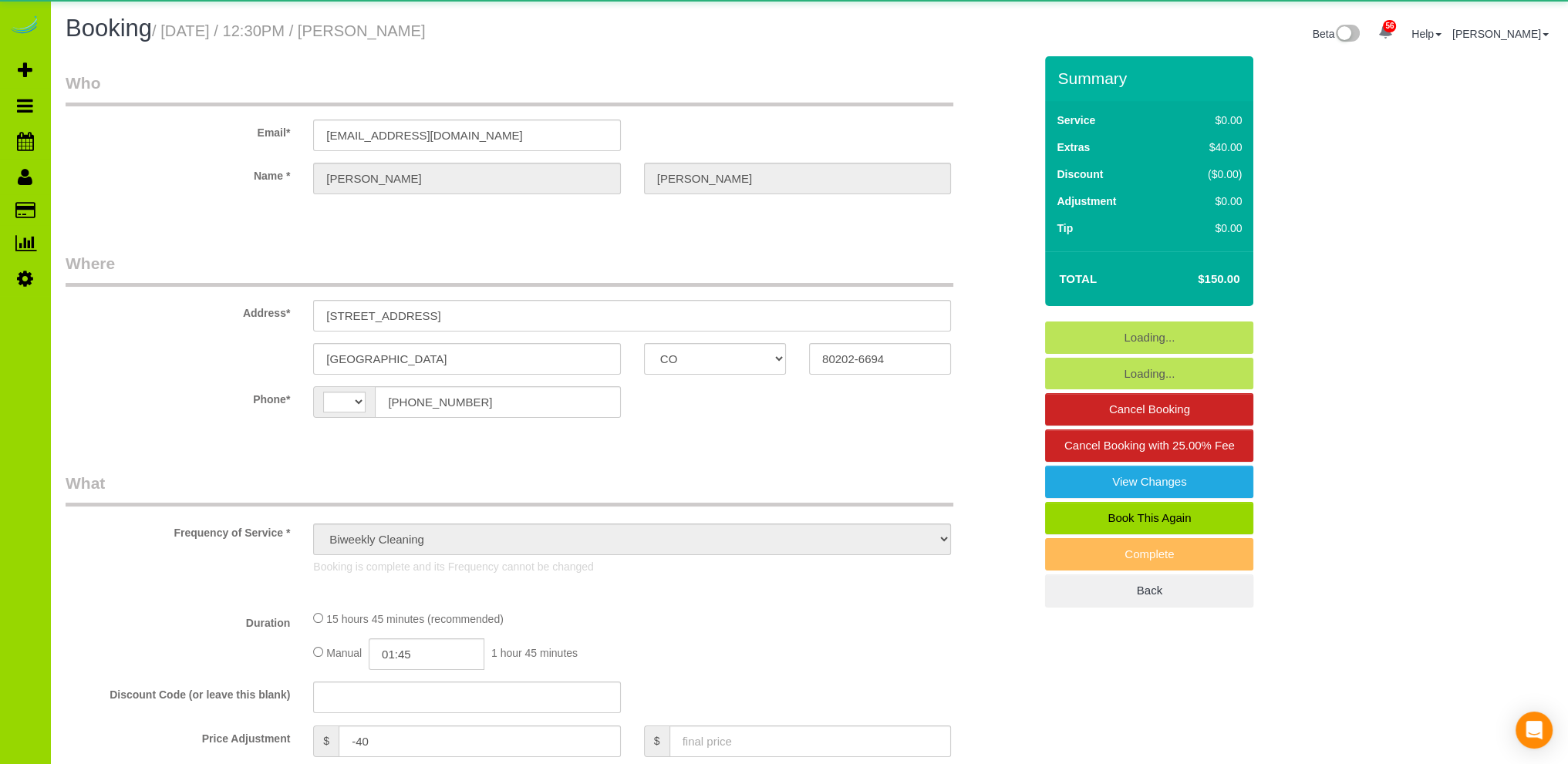
select select "string:fspay-0e8d60c3-9052-470d-9631-bf6e0348cb70"
select select "6"
select select "spot6"
select select "CO"
select select "object:1184"
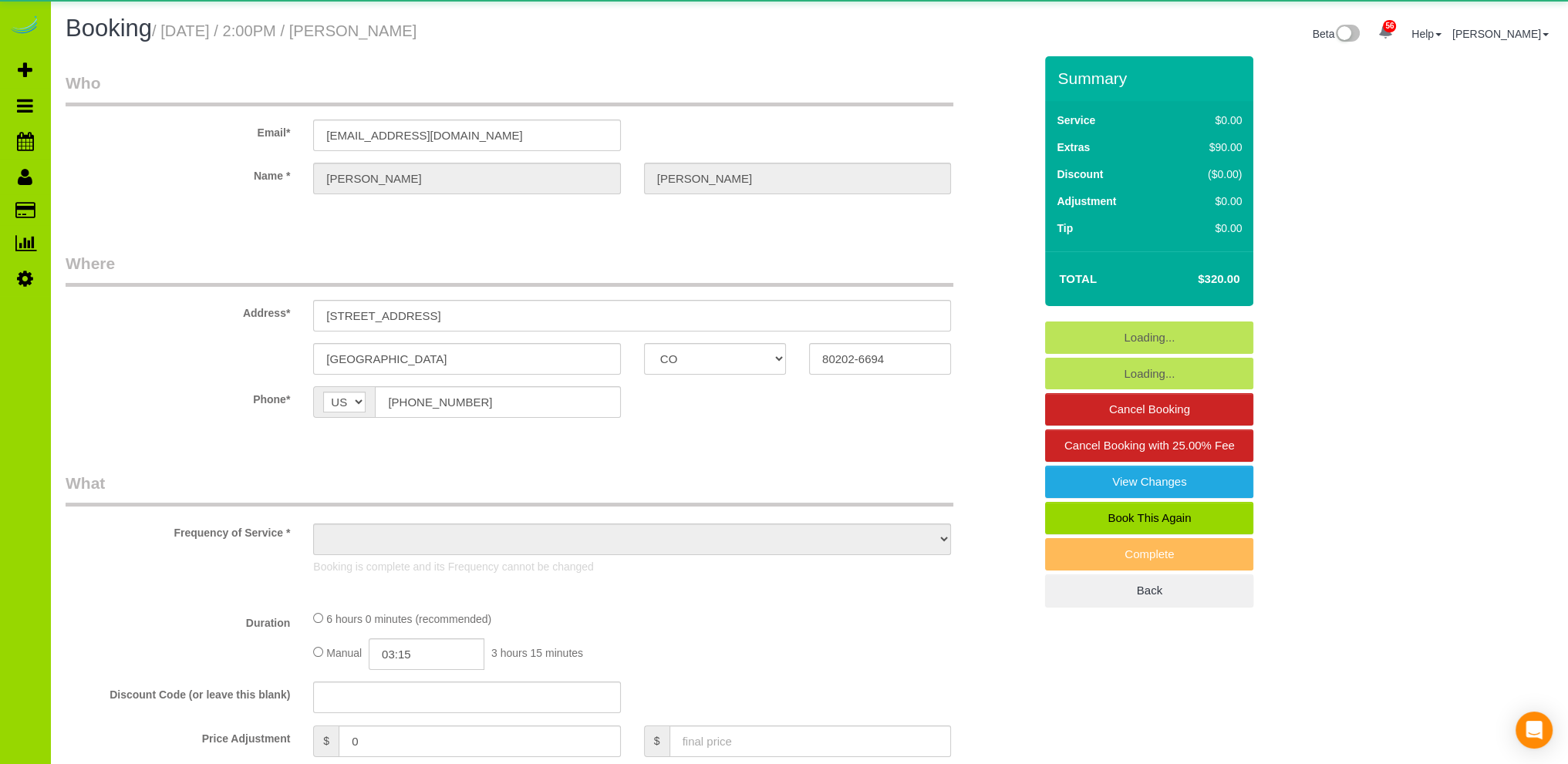
select select "string:fspay-5319ea32-5ada-41a2-88e0-7f1e0c8f4be3"
select select "number:69"
select select "number:3"
select select "number:13"
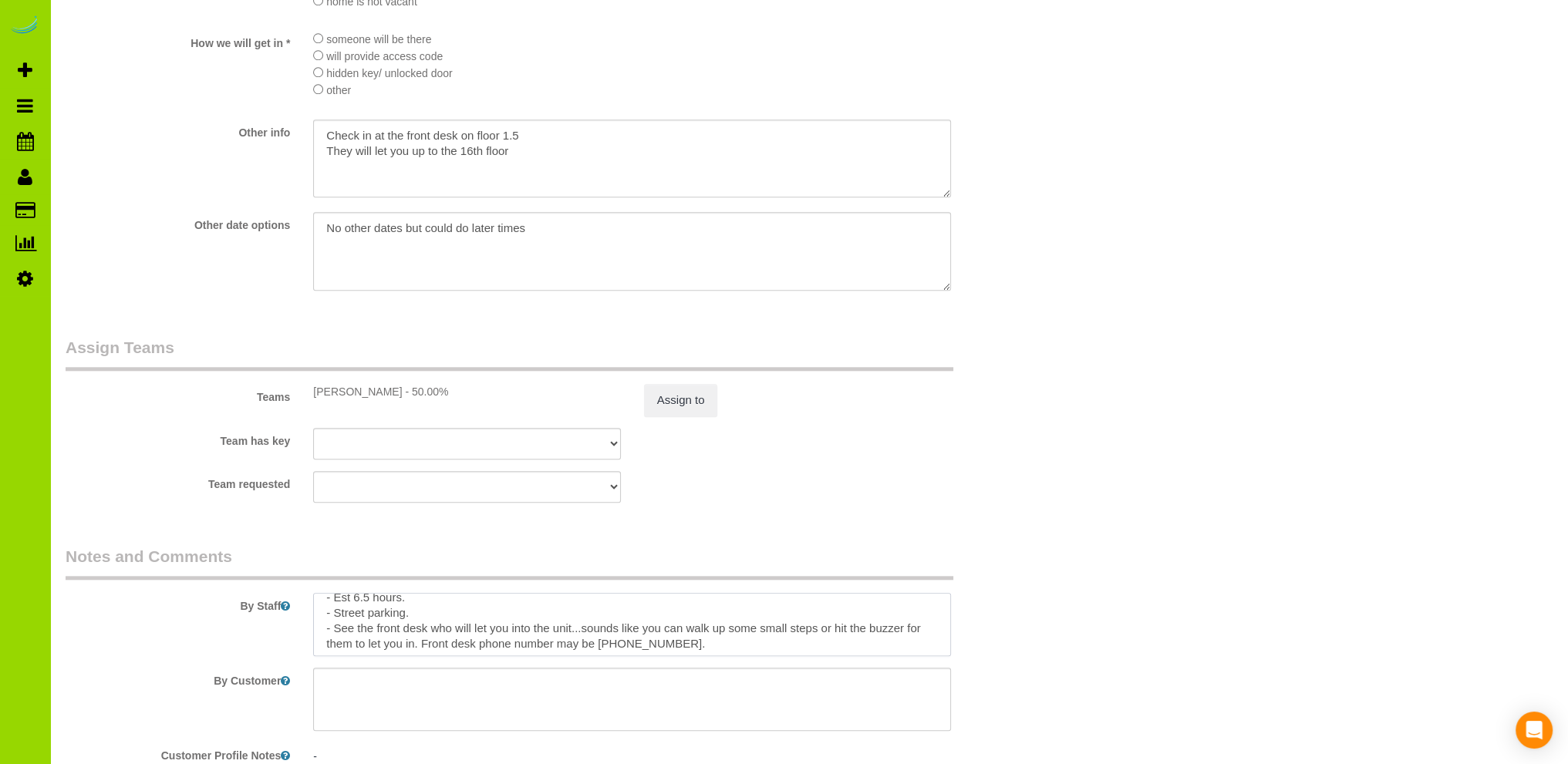
scroll to position [15, 0]
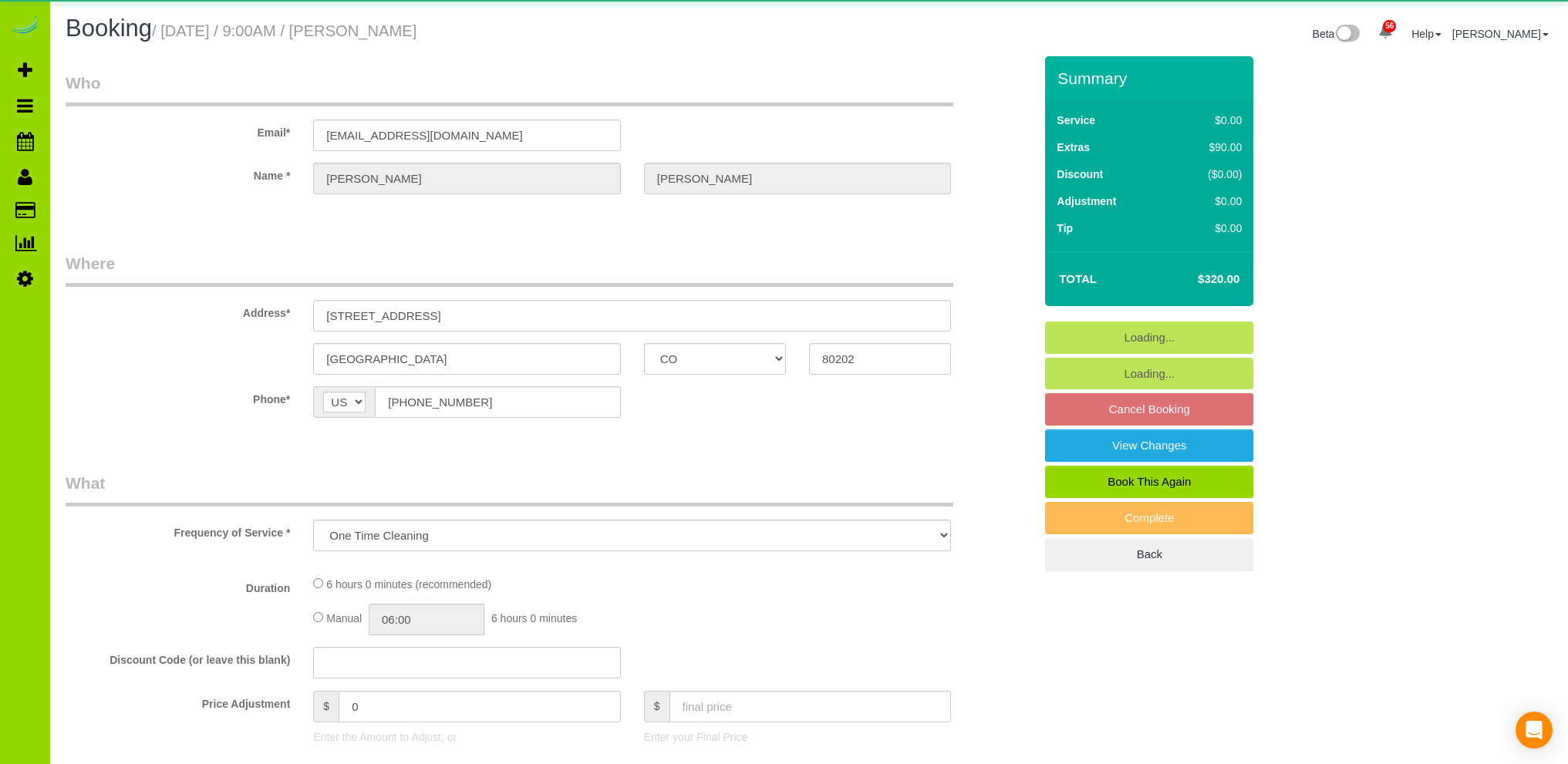
select select "CO"
select select "string:fspay-d081d6dc-a604-4458-bed4-79d0bc006224"
select select "number:3"
select select "number:13"
select select "object:1153"
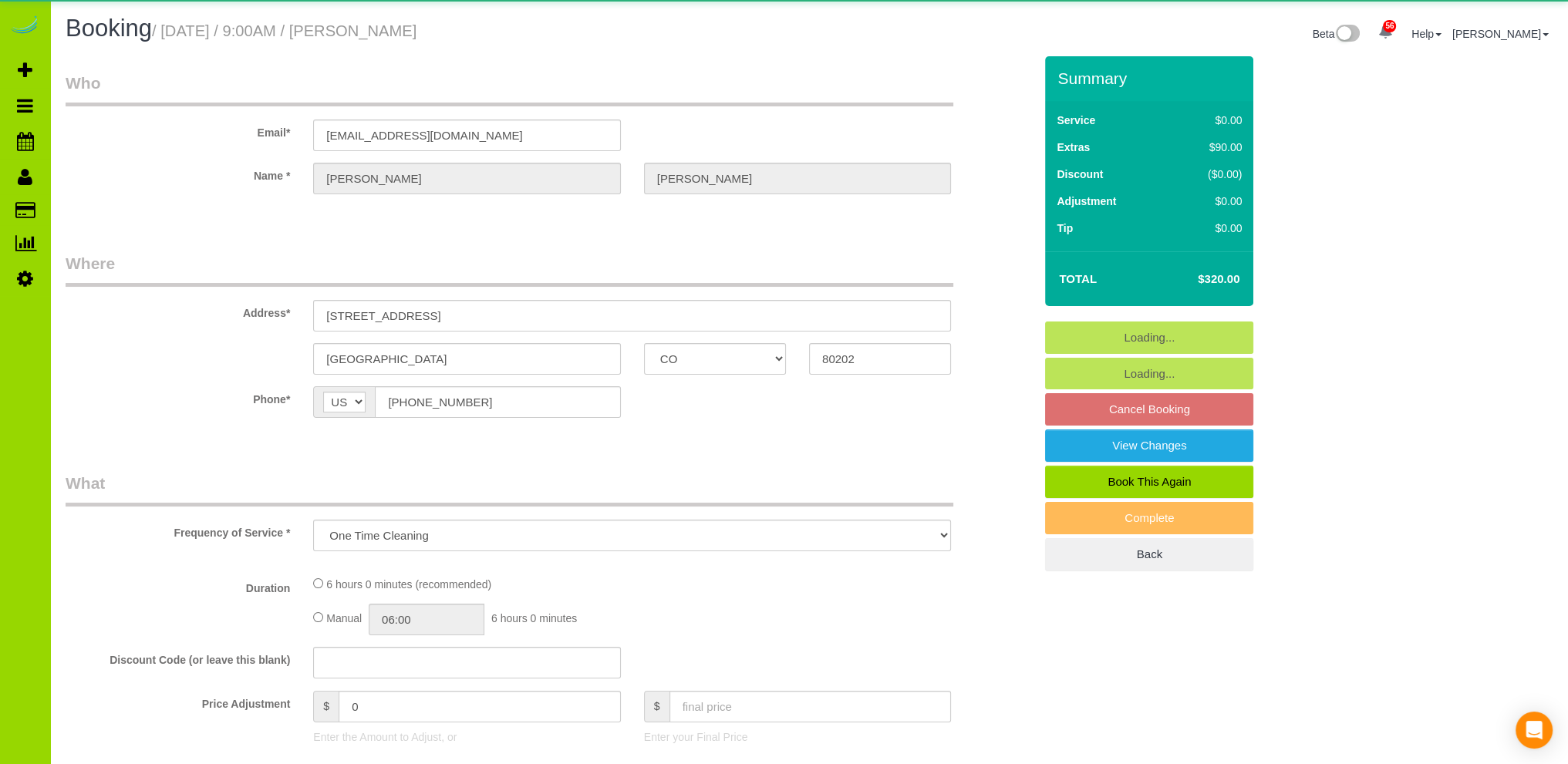
select select "spot1"
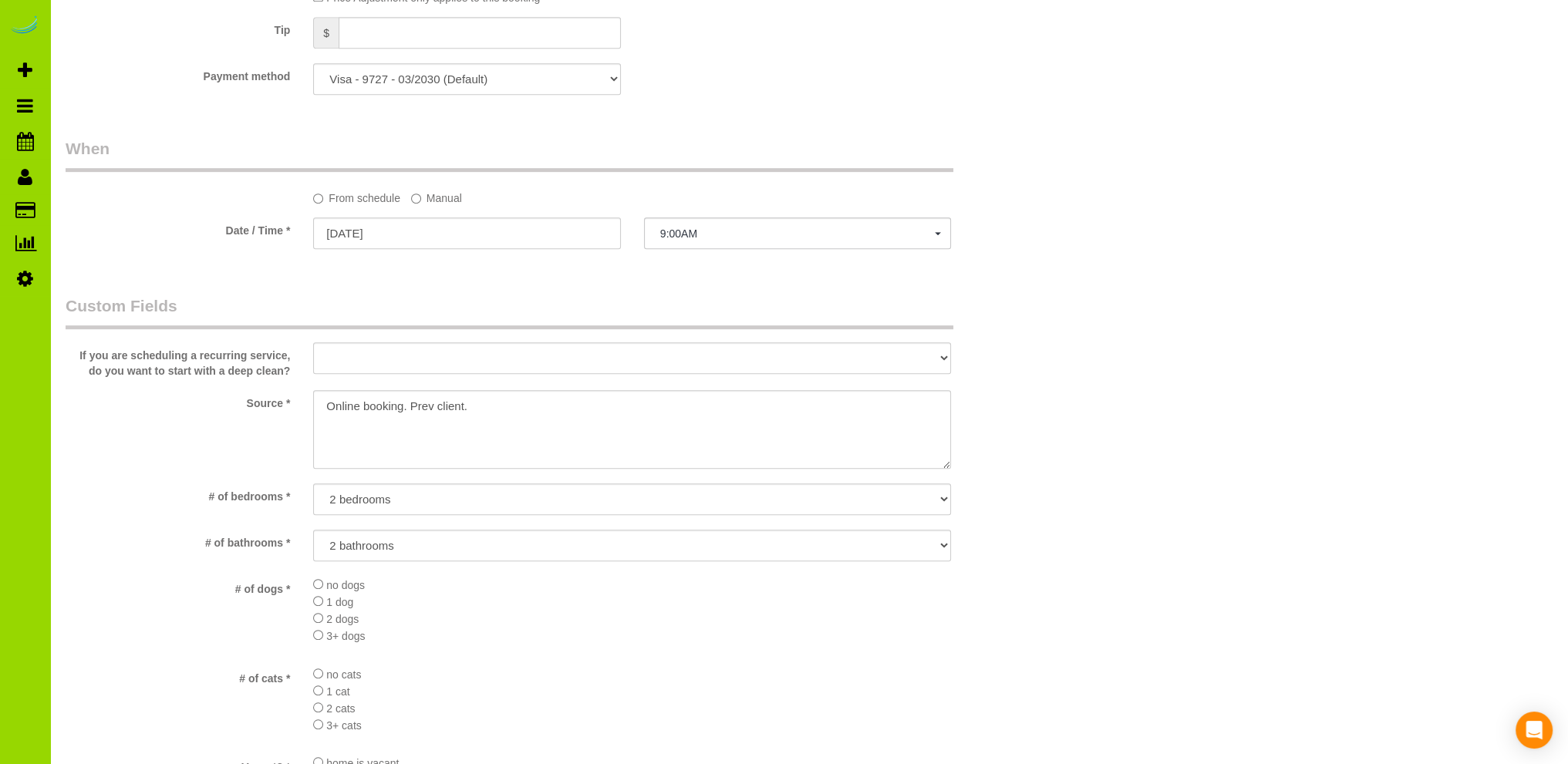
scroll to position [1850, 0]
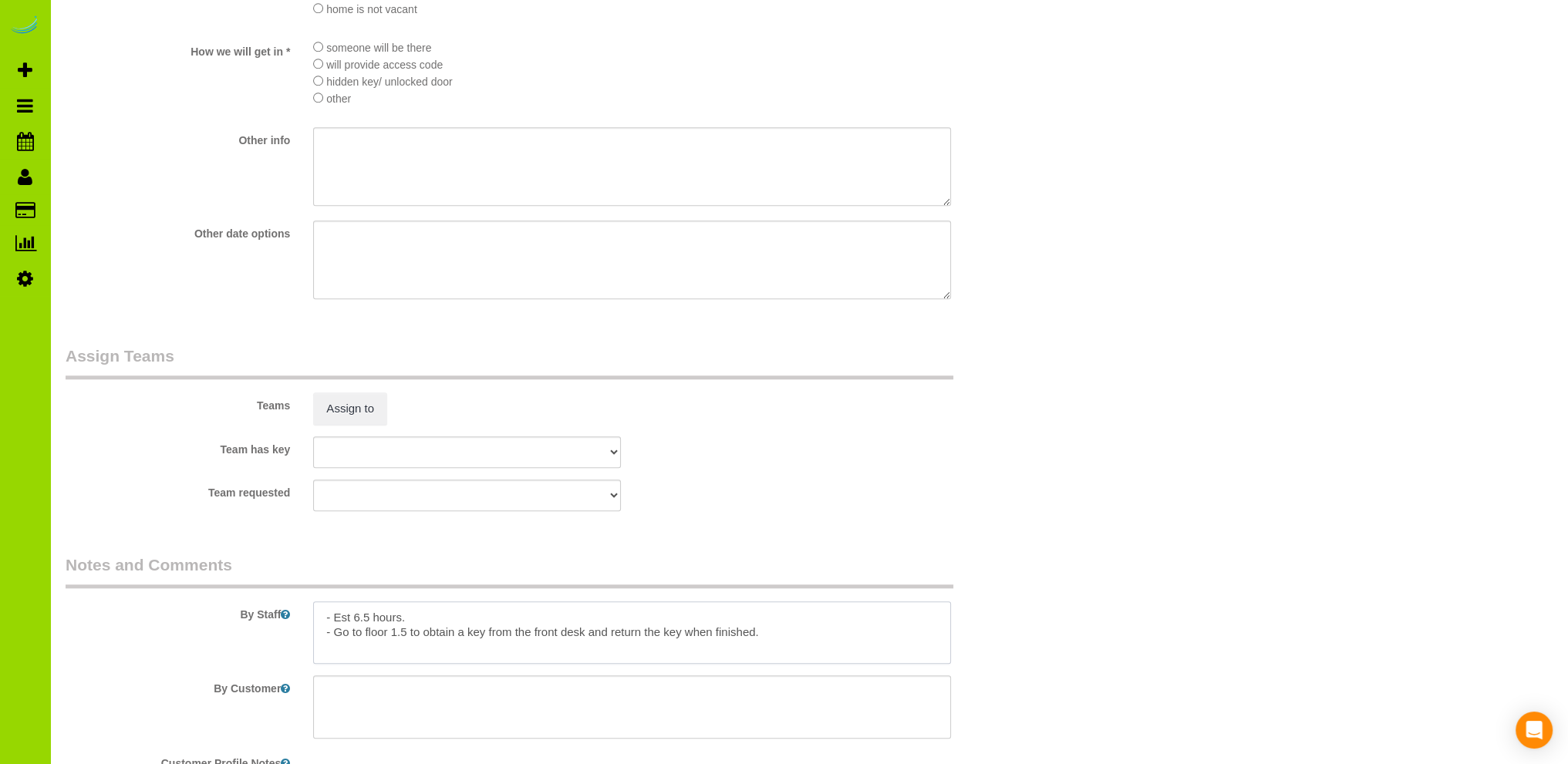
click at [432, 617] on textarea at bounding box center [632, 633] width 638 height 63
click at [409, 639] on textarea at bounding box center [632, 633] width 638 height 63
type textarea "- Est 6.5 hours. - Street parking in downtown [GEOGRAPHIC_DATA]. - Go to floor …"
